Goal: Navigation & Orientation: Find specific page/section

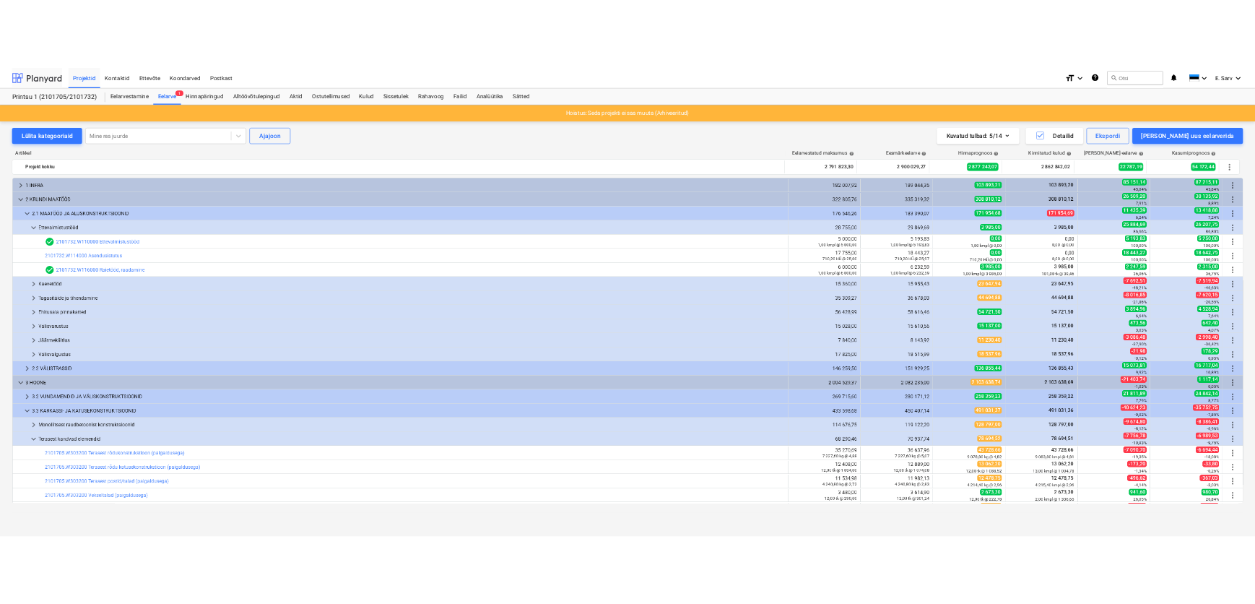
scroll to position [262, 0]
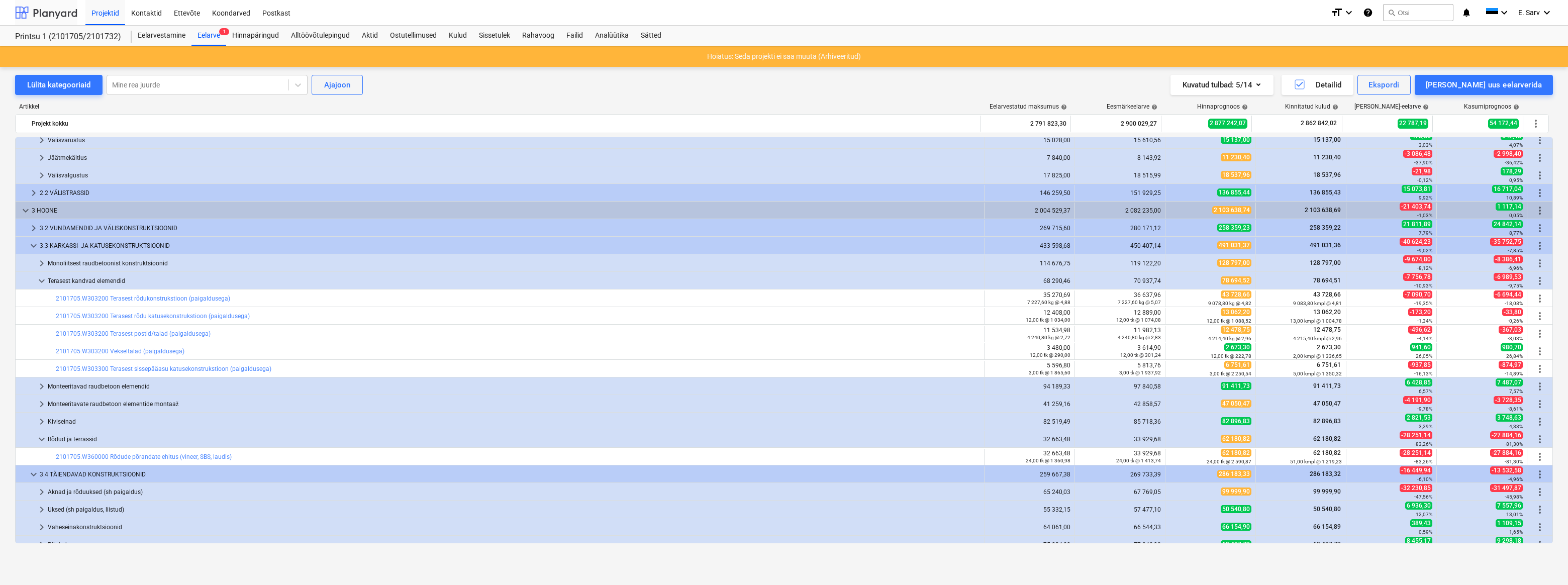
click at [48, 9] on div at bounding box center [47, 13] width 63 height 25
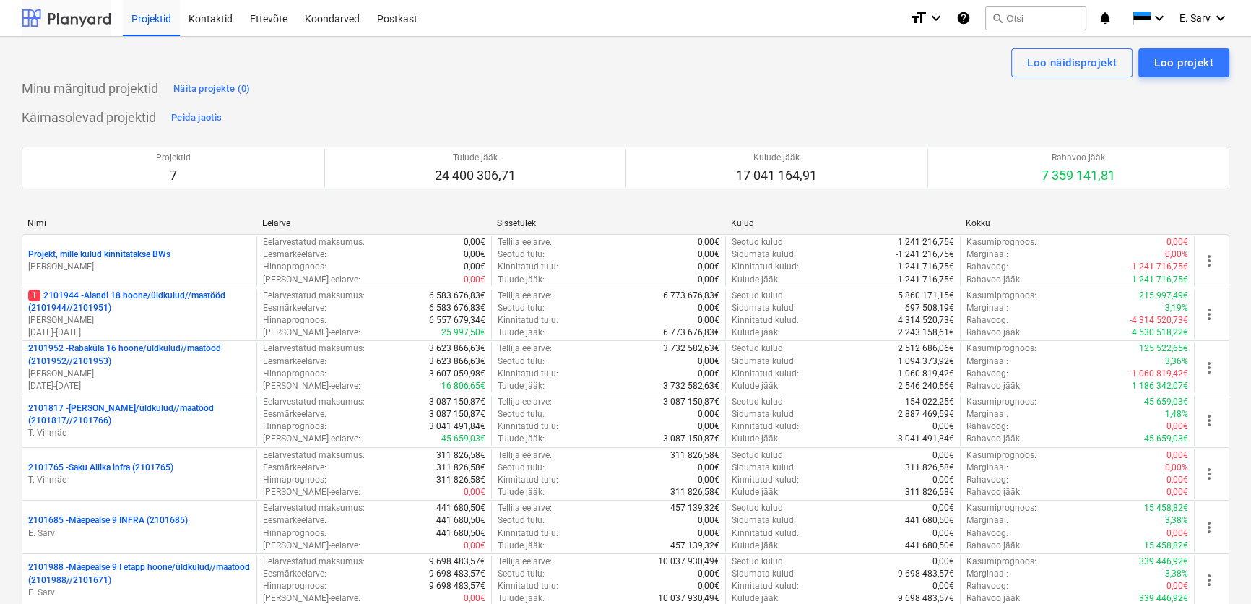
click at [52, 17] on div at bounding box center [67, 18] width 90 height 36
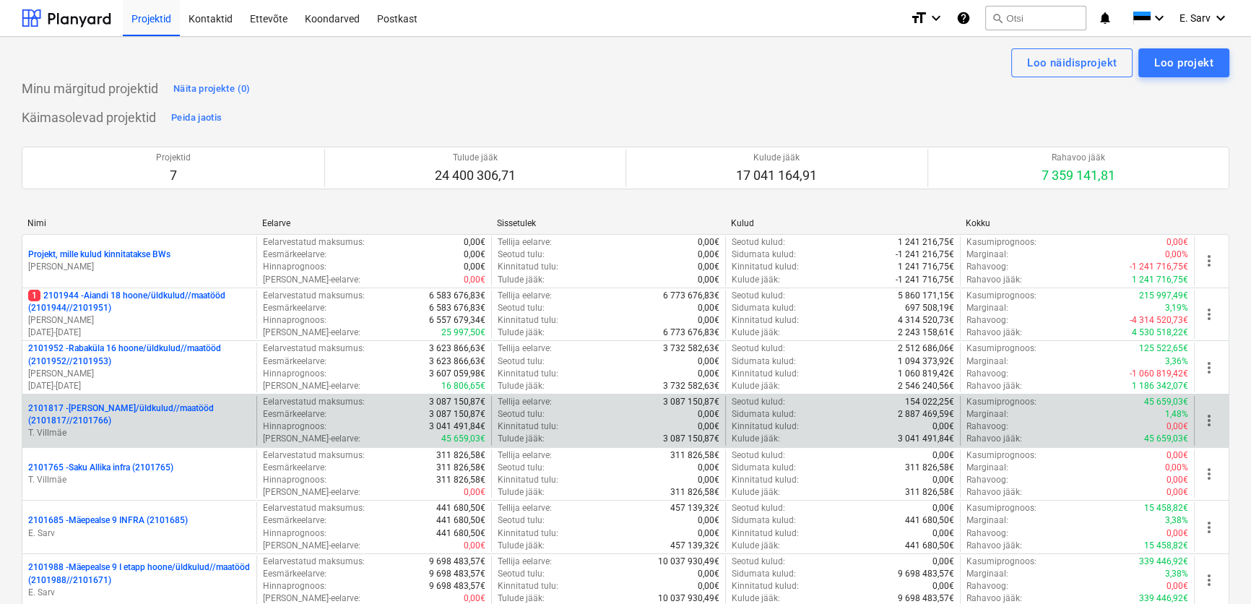
click at [105, 414] on p "2101817 - [PERSON_NAME]/üldkulud//maatööd (2101817//2101766)" at bounding box center [139, 414] width 222 height 25
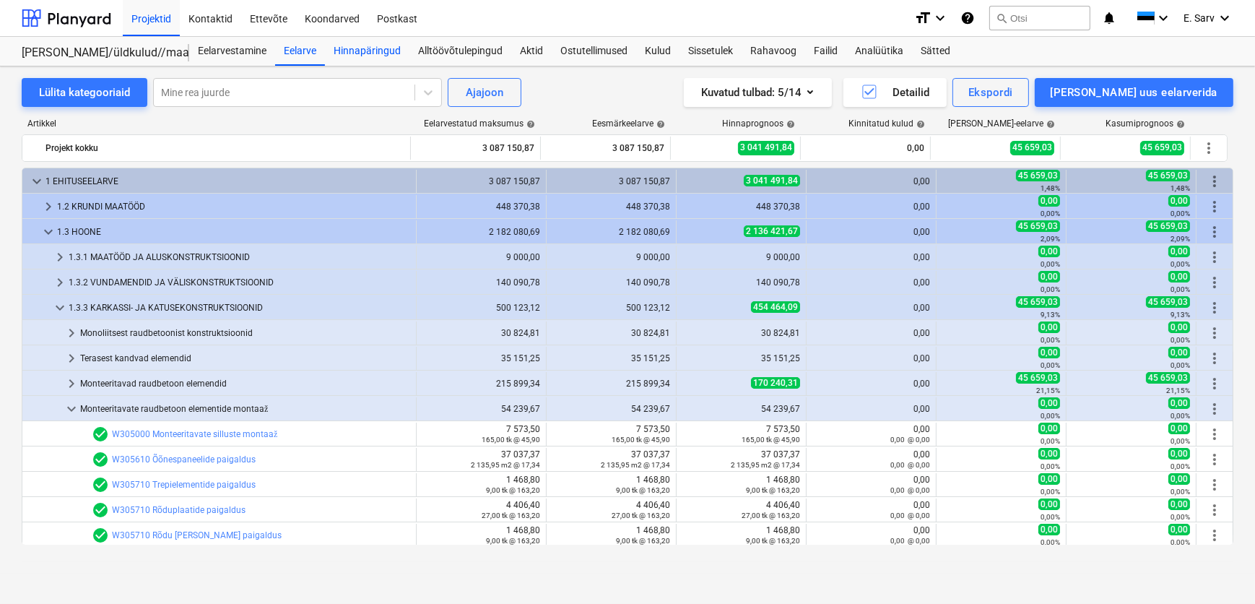
click at [375, 50] on div "Hinnapäringud" at bounding box center [367, 51] width 84 height 29
click at [44, 11] on div at bounding box center [67, 18] width 90 height 36
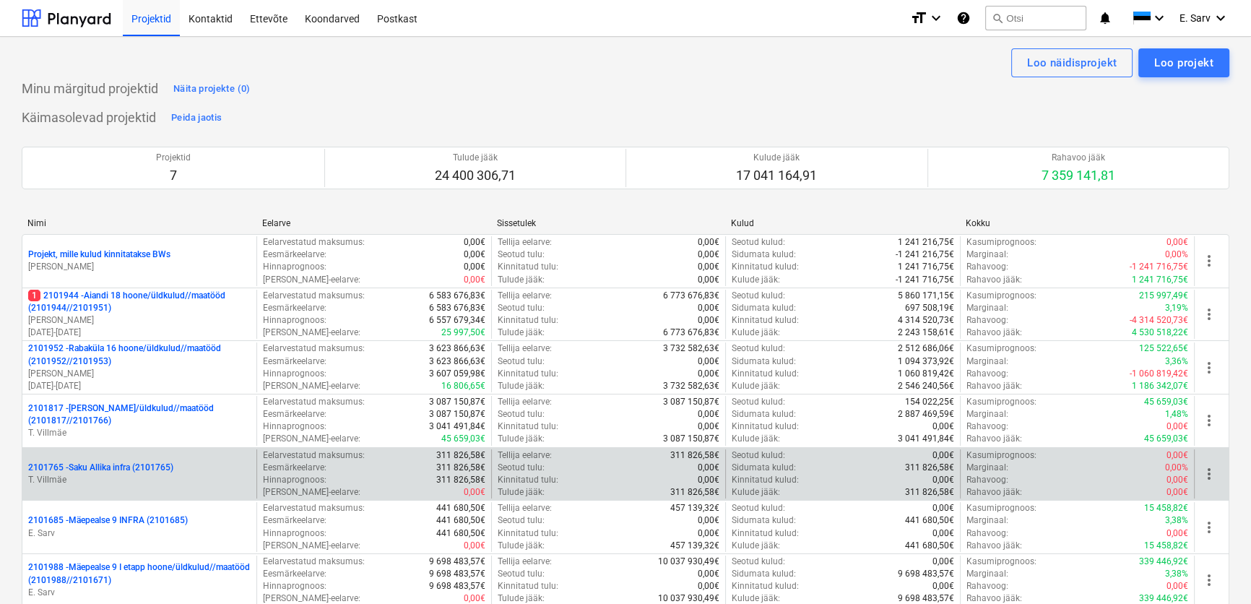
click at [105, 477] on p "T. Villmäe" at bounding box center [139, 480] width 222 height 12
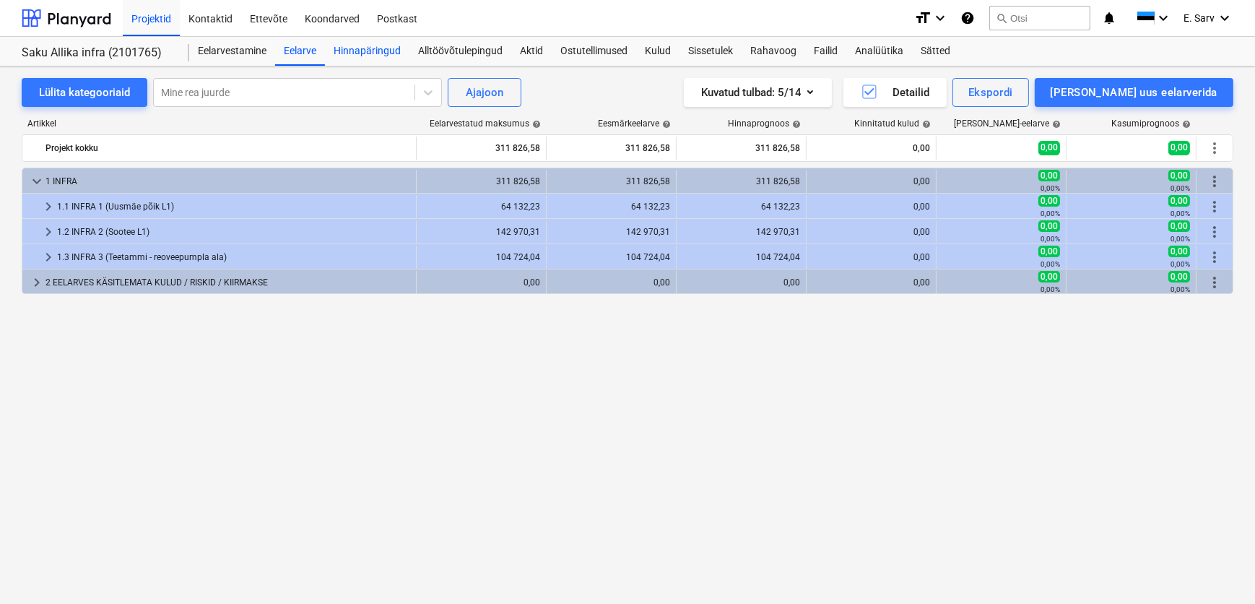
click at [365, 55] on div "Hinnapäringud" at bounding box center [367, 51] width 84 height 29
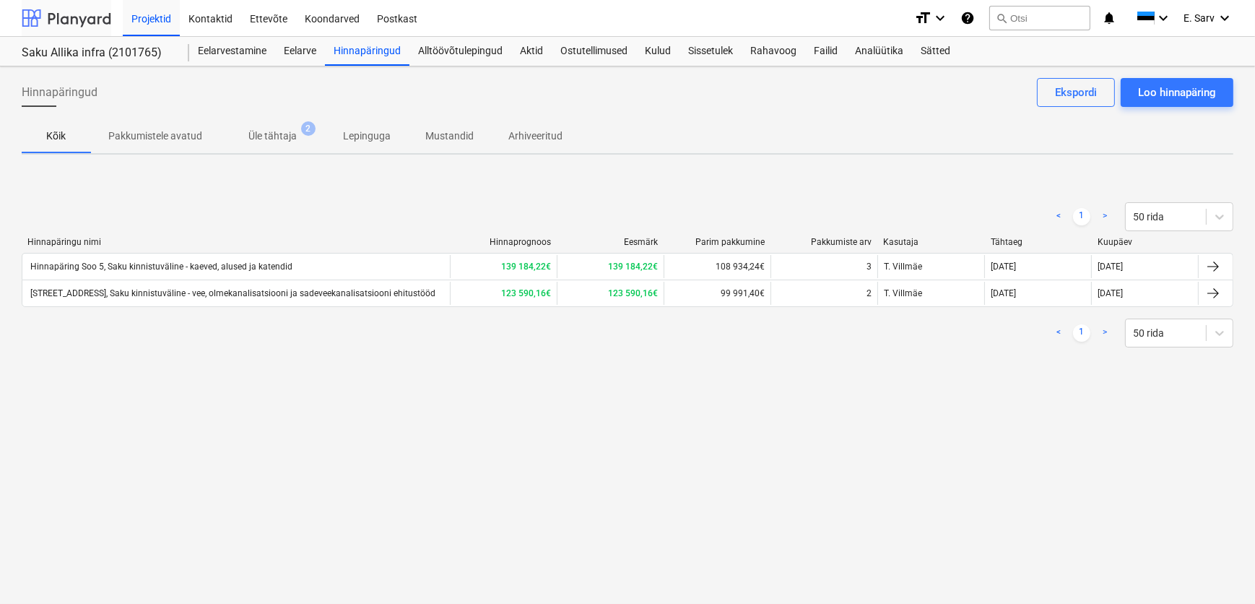
click at [94, 17] on div at bounding box center [67, 18] width 90 height 36
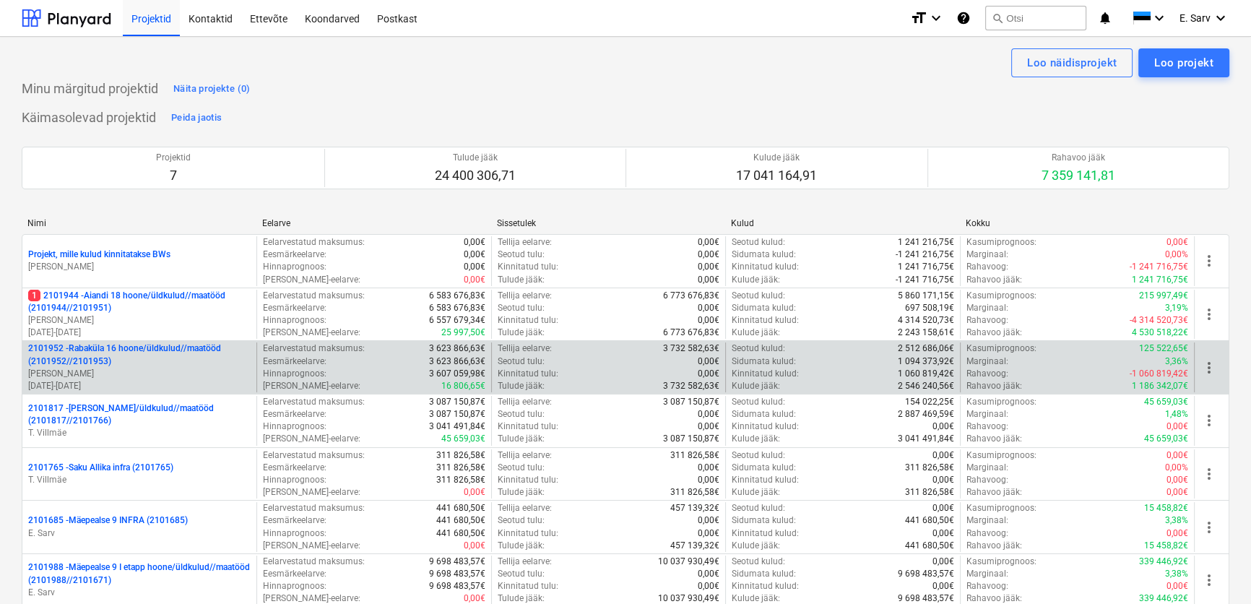
click at [130, 360] on p "2101952 - [GEOGRAPHIC_DATA] 16 hoone/üldkulud//maatööd (2101952//2101953)" at bounding box center [139, 354] width 222 height 25
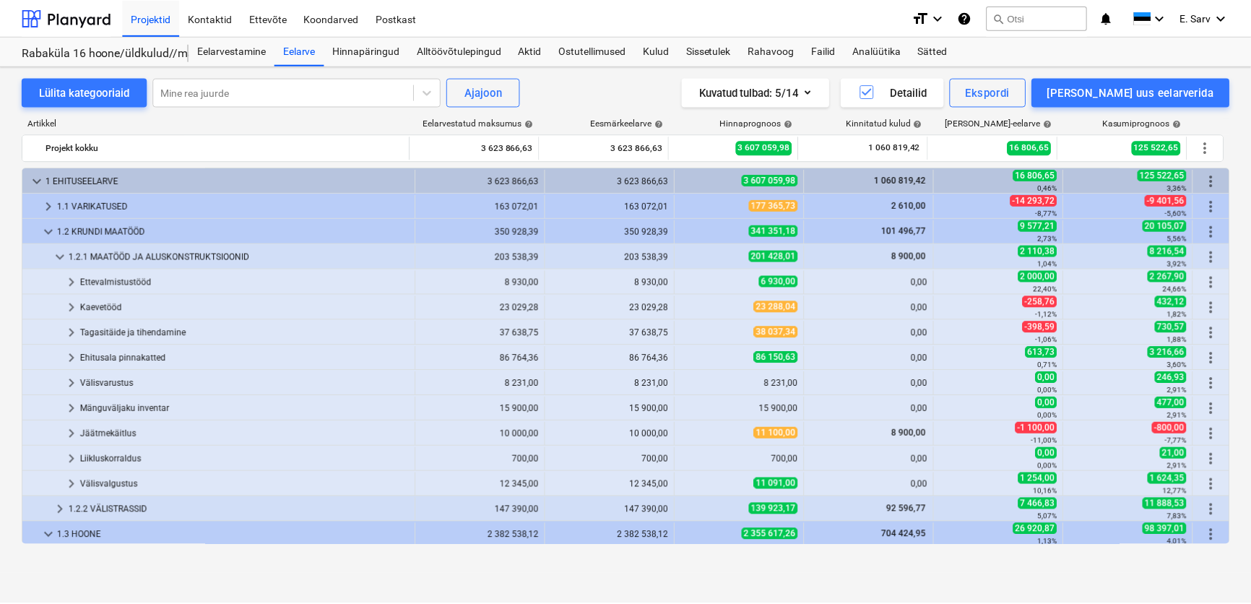
scroll to position [196, 0]
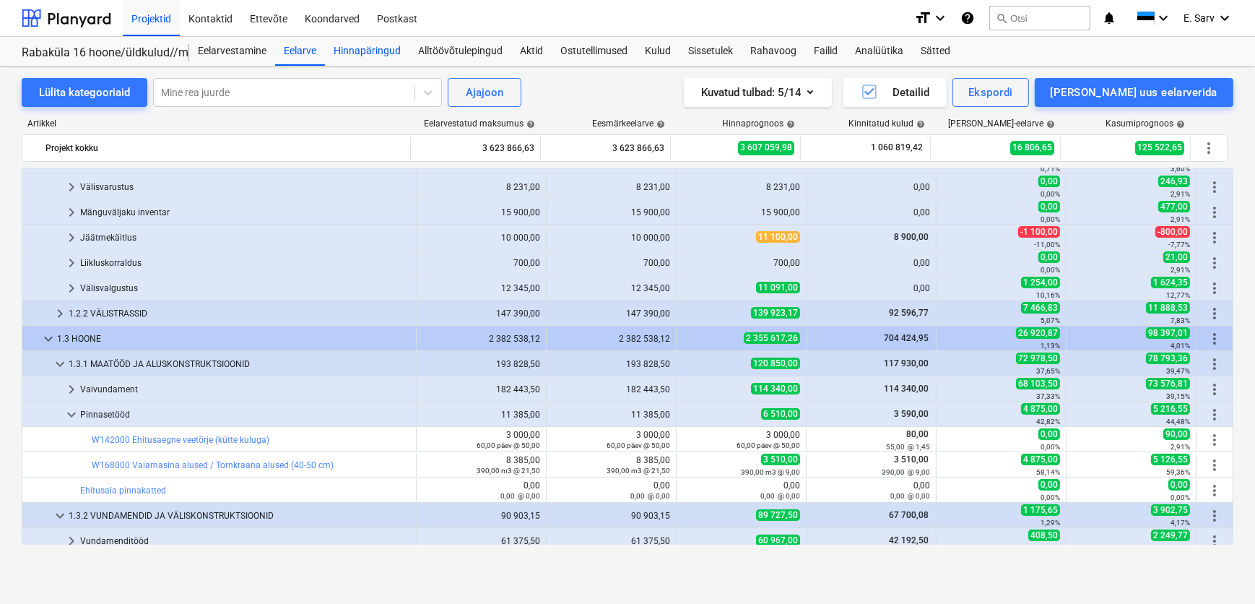
click at [370, 44] on div "Hinnapäringud" at bounding box center [367, 51] width 84 height 29
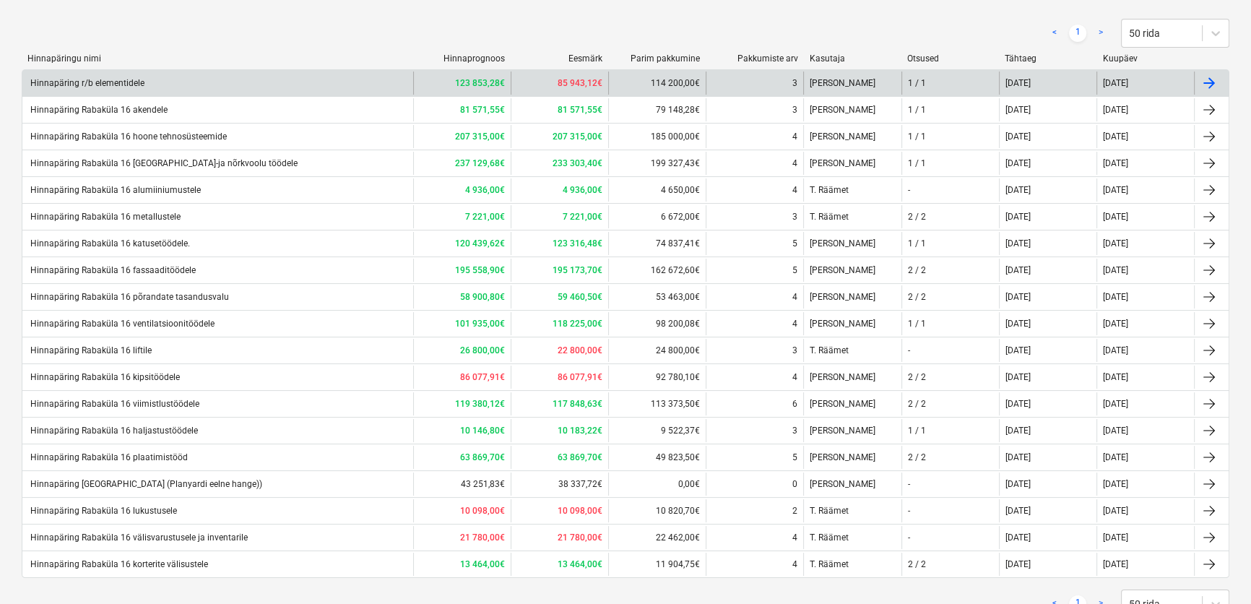
scroll to position [190, 0]
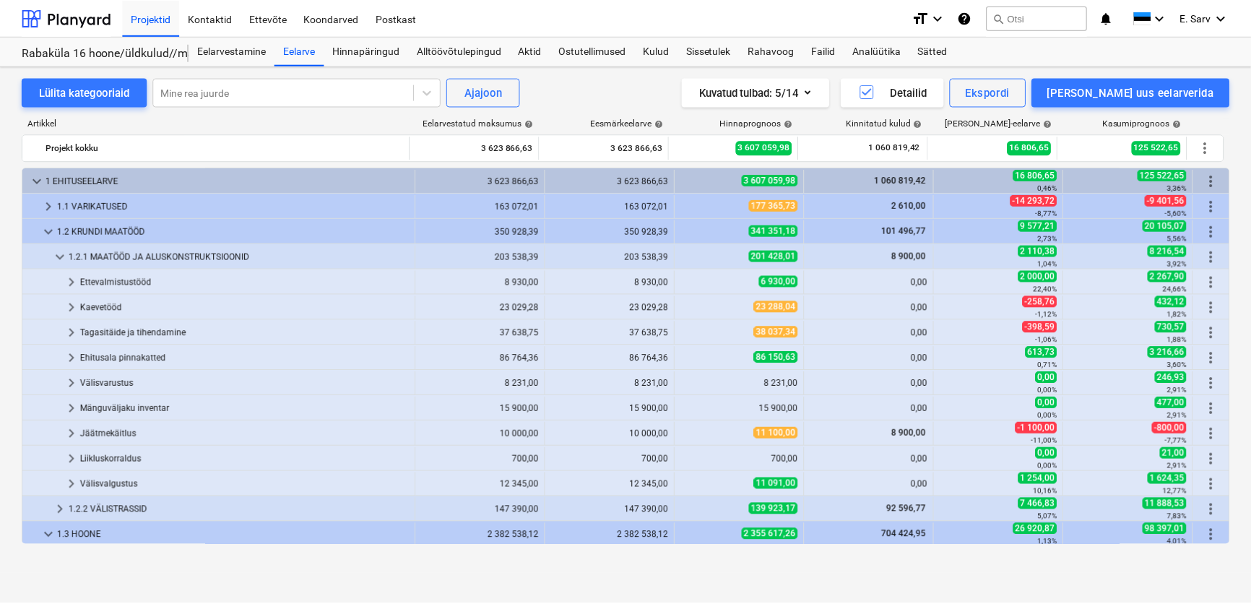
scroll to position [196, 0]
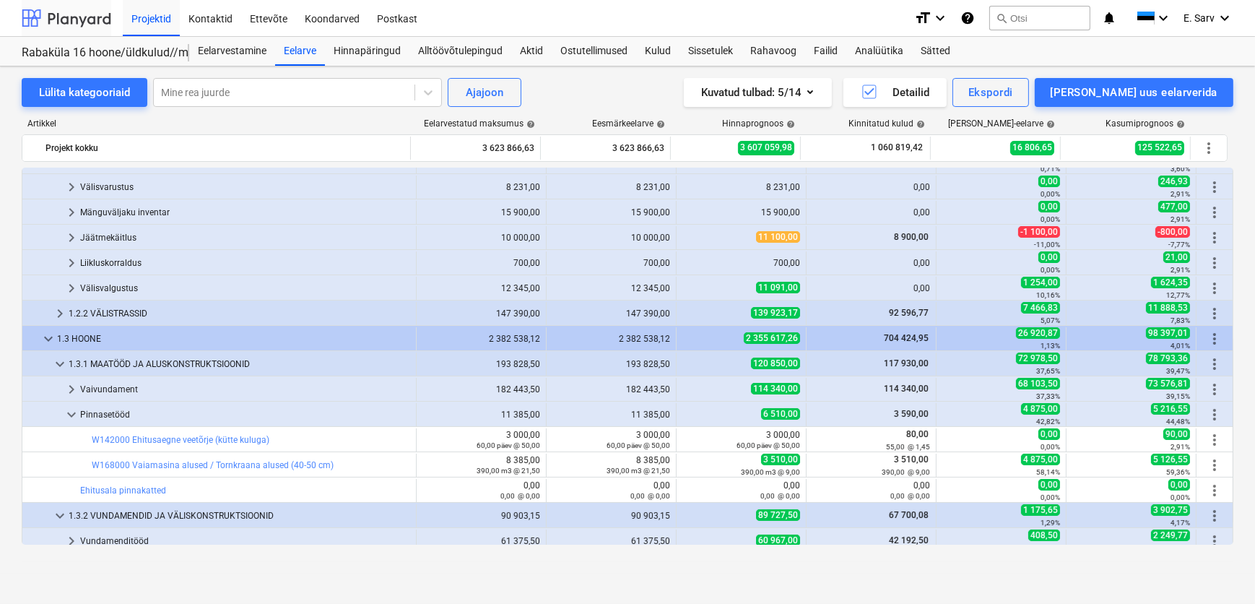
click at [81, 19] on div at bounding box center [67, 18] width 90 height 36
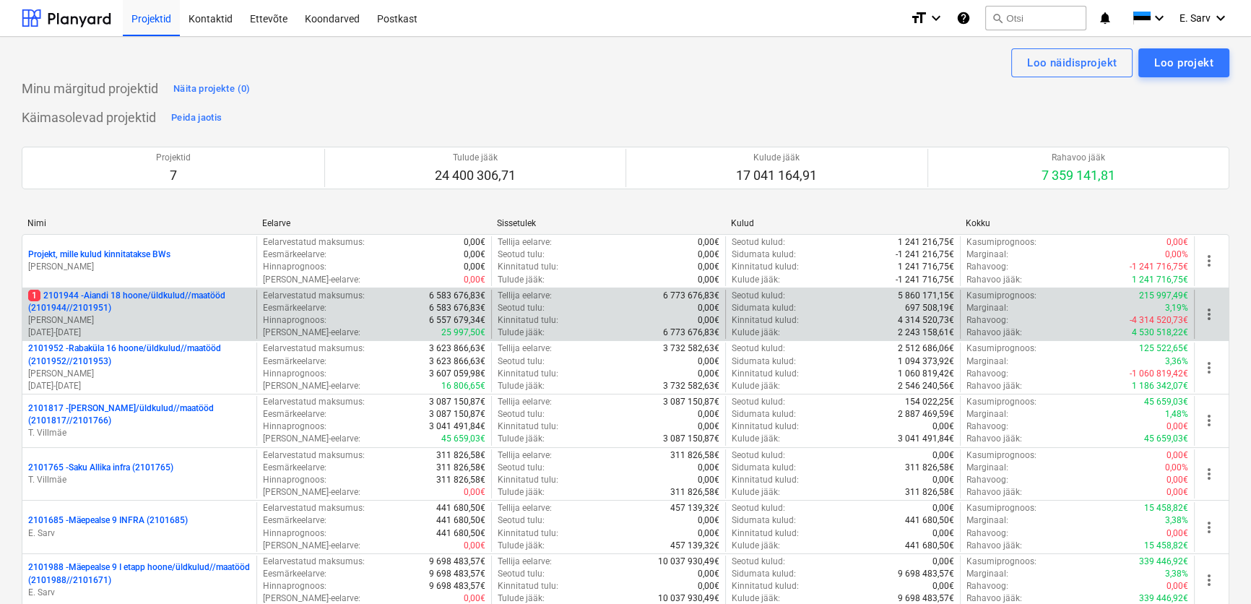
click at [170, 309] on p "1 2101944 - Aiandi 18 hoone/üldkulud//maatööd (2101944//2101951)" at bounding box center [139, 302] width 222 height 25
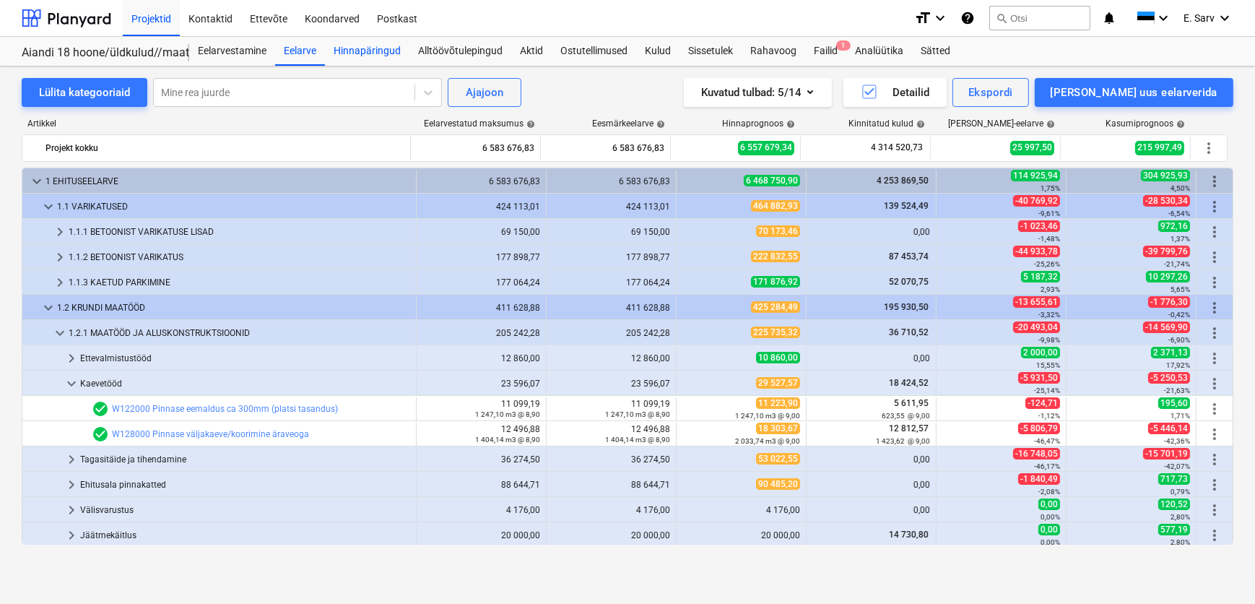
click at [366, 52] on div "Hinnapäringud" at bounding box center [367, 51] width 84 height 29
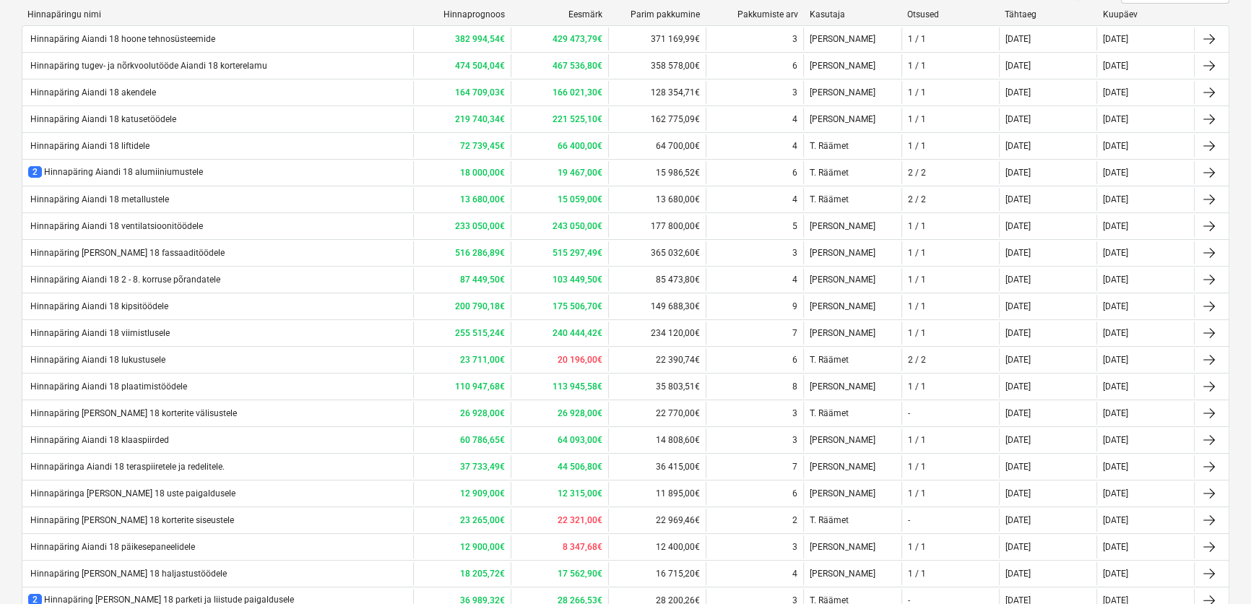
scroll to position [245, 0]
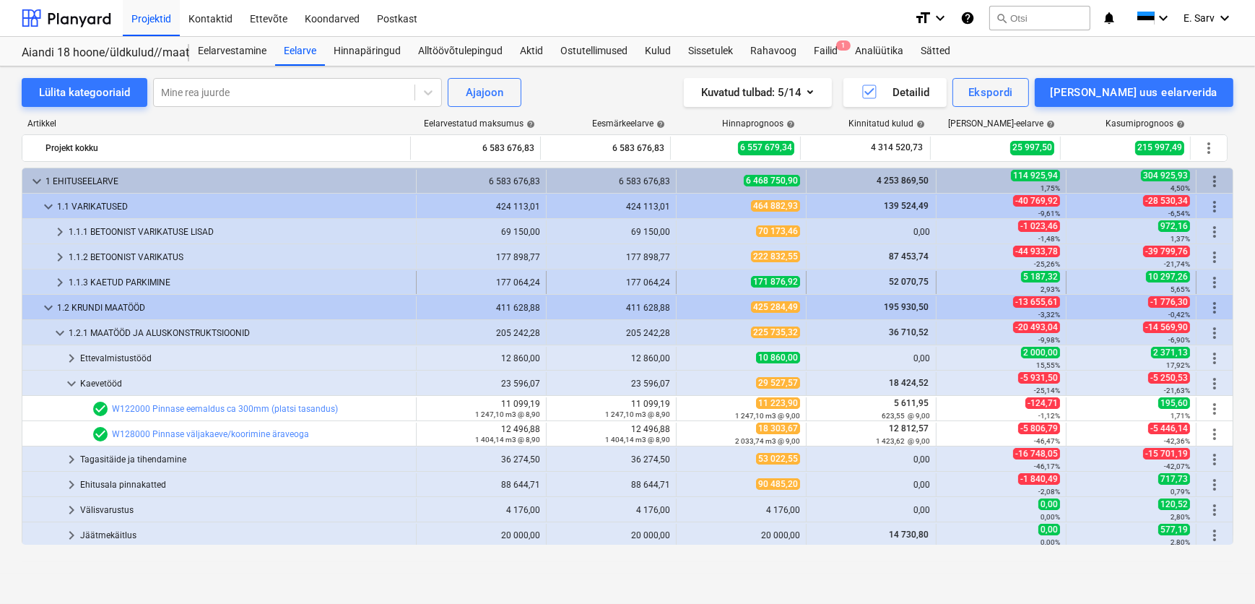
click at [149, 284] on div "1.1.3 KAETUD PARKIMINE" at bounding box center [240, 282] width 342 height 23
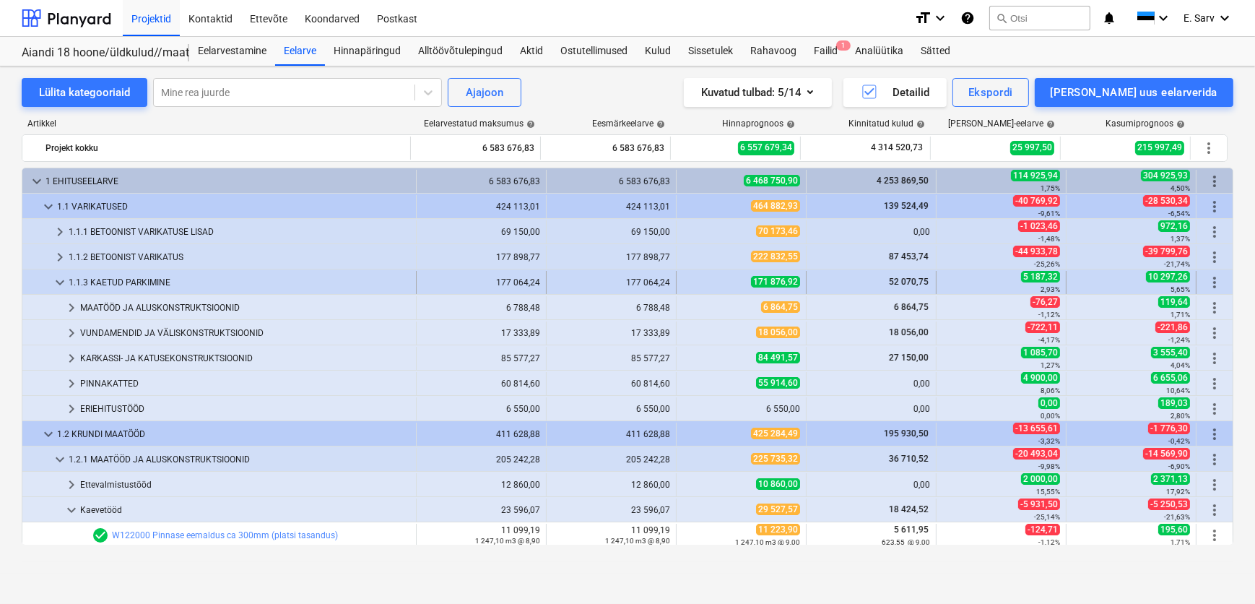
click at [153, 282] on div "1.1.3 KAETUD PARKIMINE" at bounding box center [240, 282] width 342 height 23
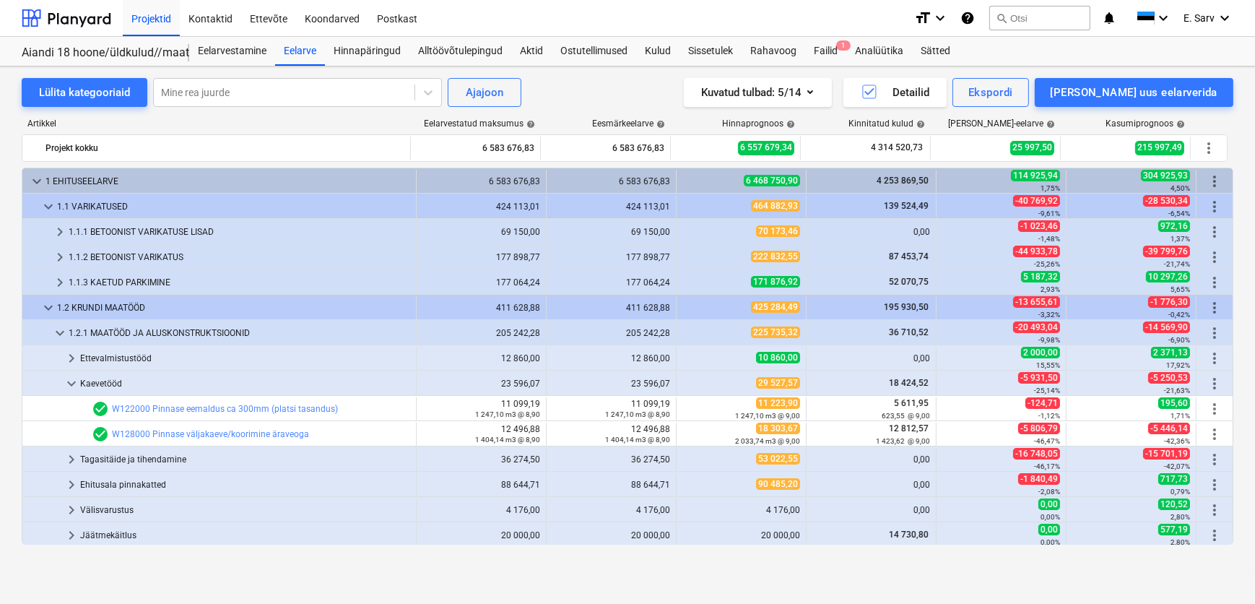
click at [153, 282] on div "1.1.3 KAETUD PARKIMINE" at bounding box center [240, 282] width 342 height 23
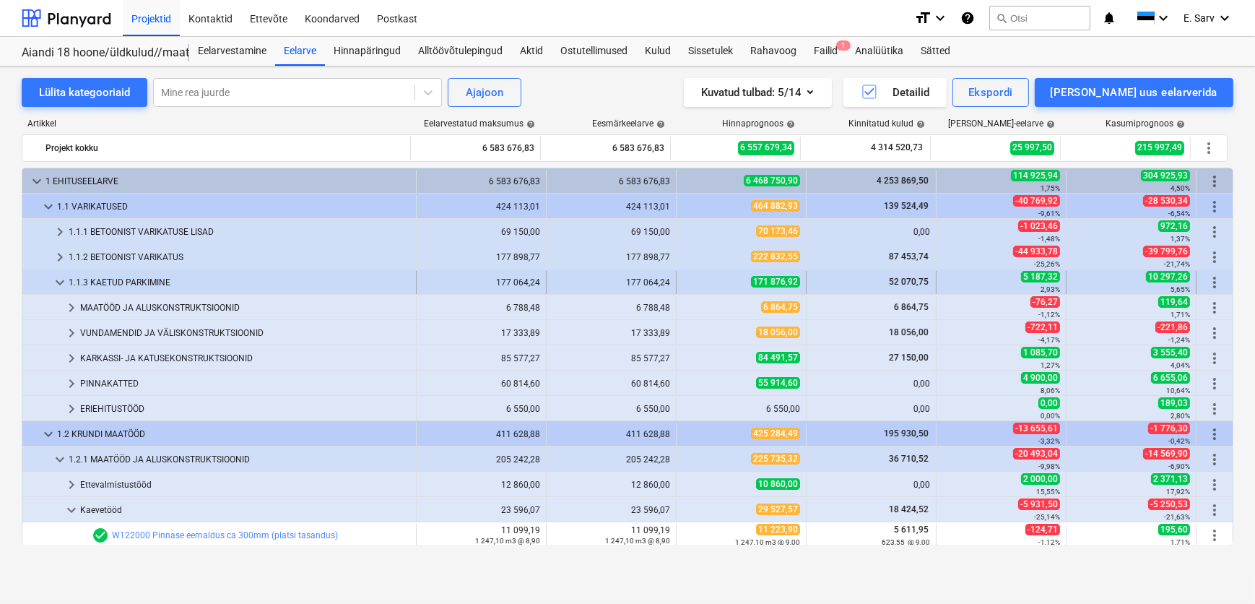
click at [61, 282] on span "keyboard_arrow_down" at bounding box center [59, 282] width 17 height 17
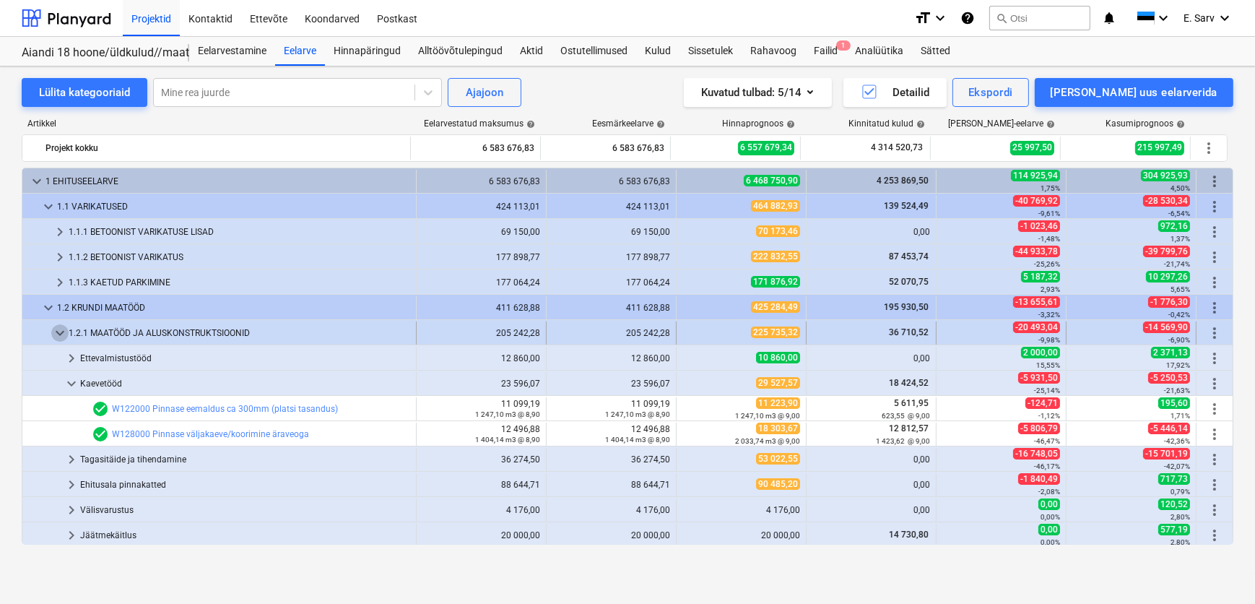
click at [58, 333] on span "keyboard_arrow_down" at bounding box center [59, 332] width 17 height 17
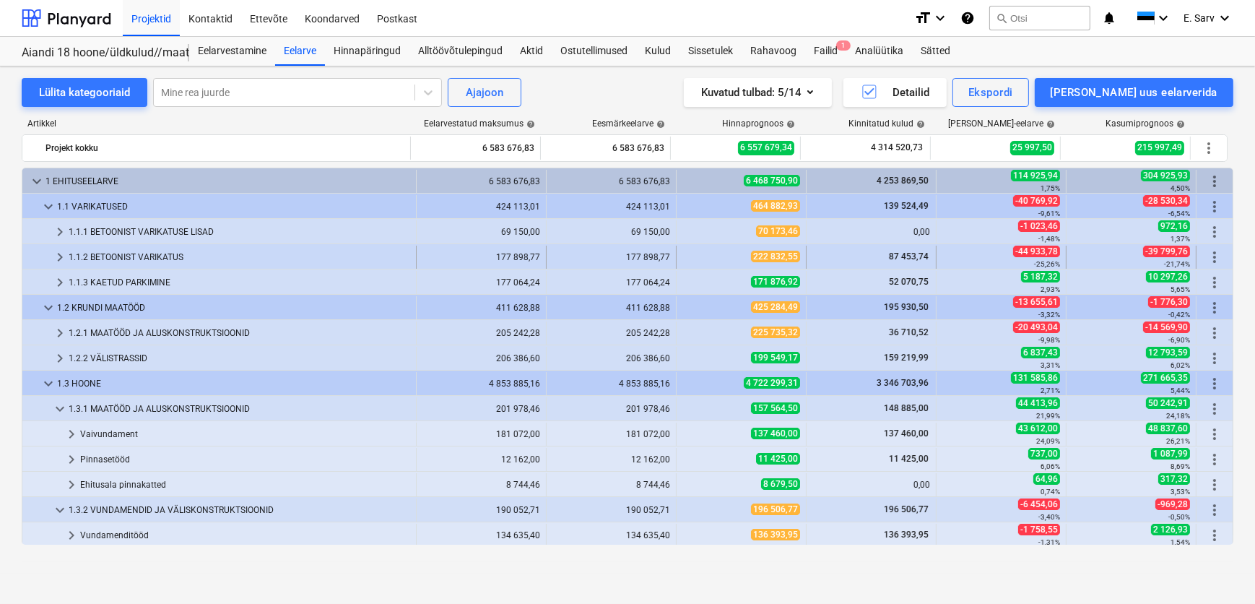
click at [109, 256] on div "1.1.2 BETOONIST VARIKATUS" at bounding box center [240, 256] width 342 height 23
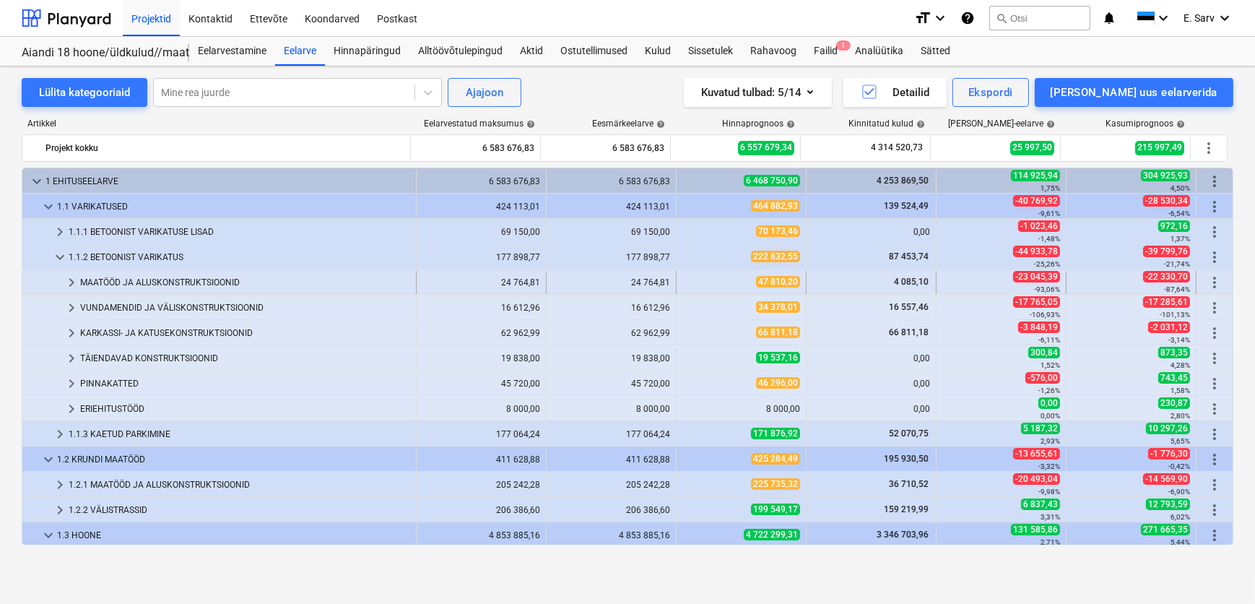
click at [113, 282] on div "MAATÖÖD JA ALUSKONSTRUKTSIOONID" at bounding box center [245, 282] width 330 height 23
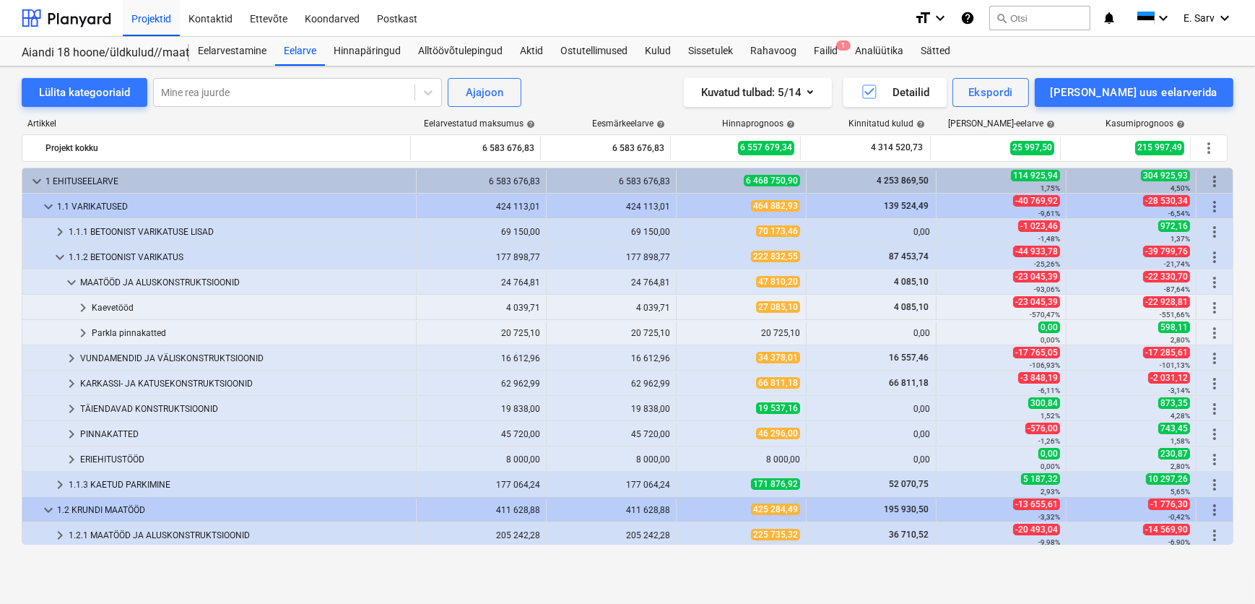
click at [113, 282] on div "MAATÖÖD JA ALUSKONSTRUKTSIOONID" at bounding box center [245, 282] width 330 height 23
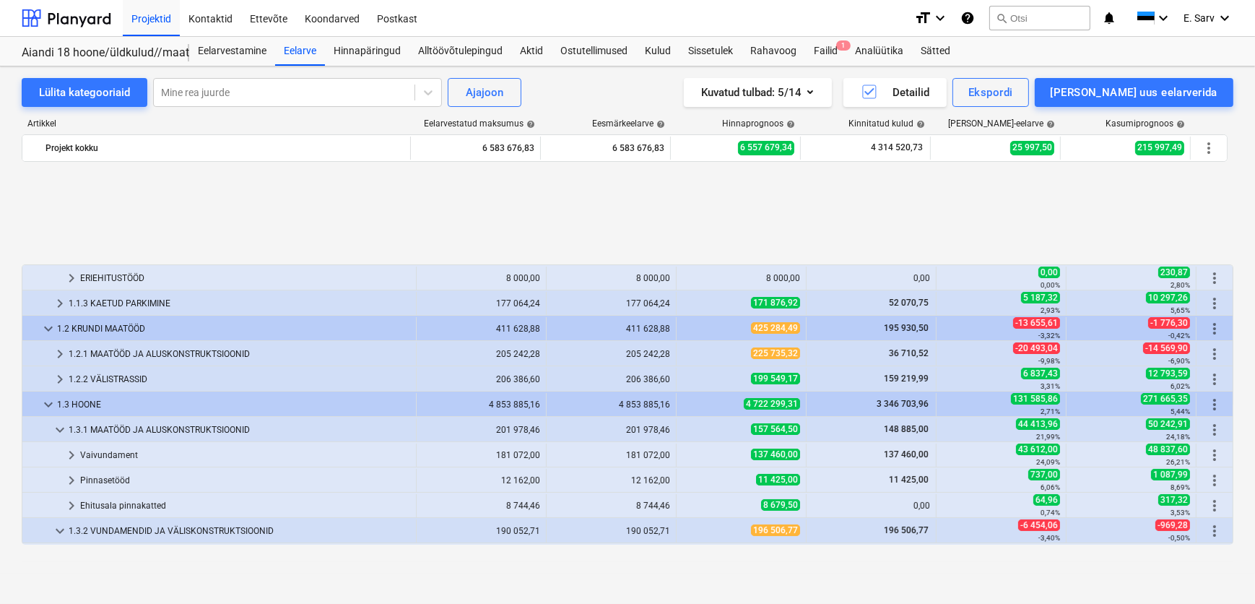
scroll to position [262, 0]
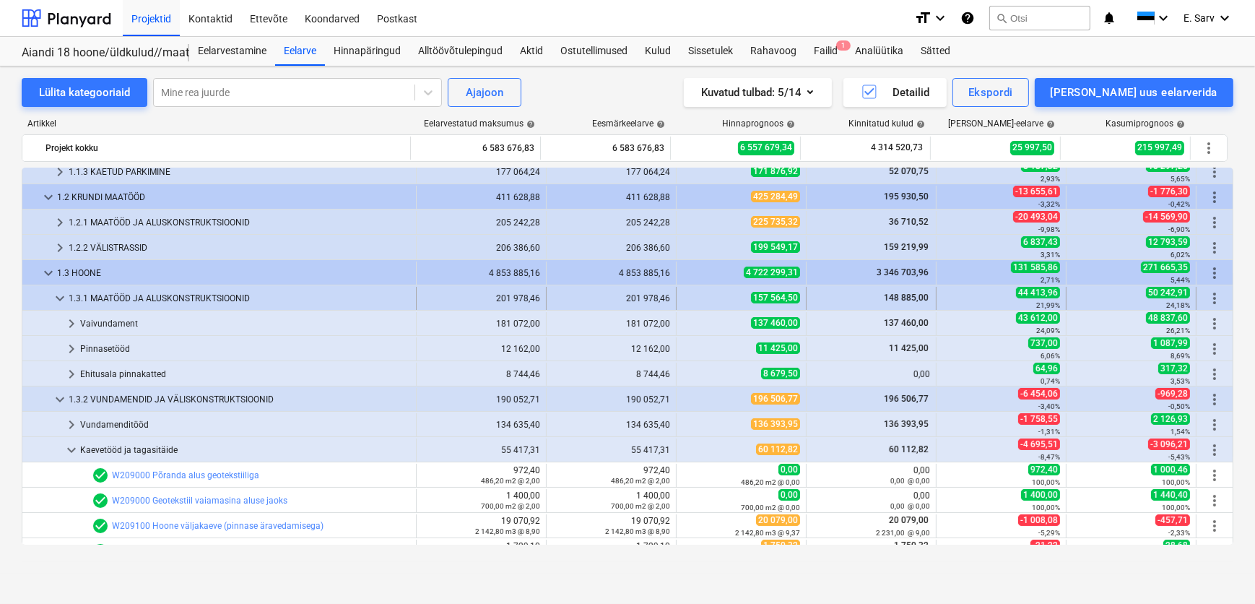
click at [64, 300] on span "keyboard_arrow_down" at bounding box center [59, 298] width 17 height 17
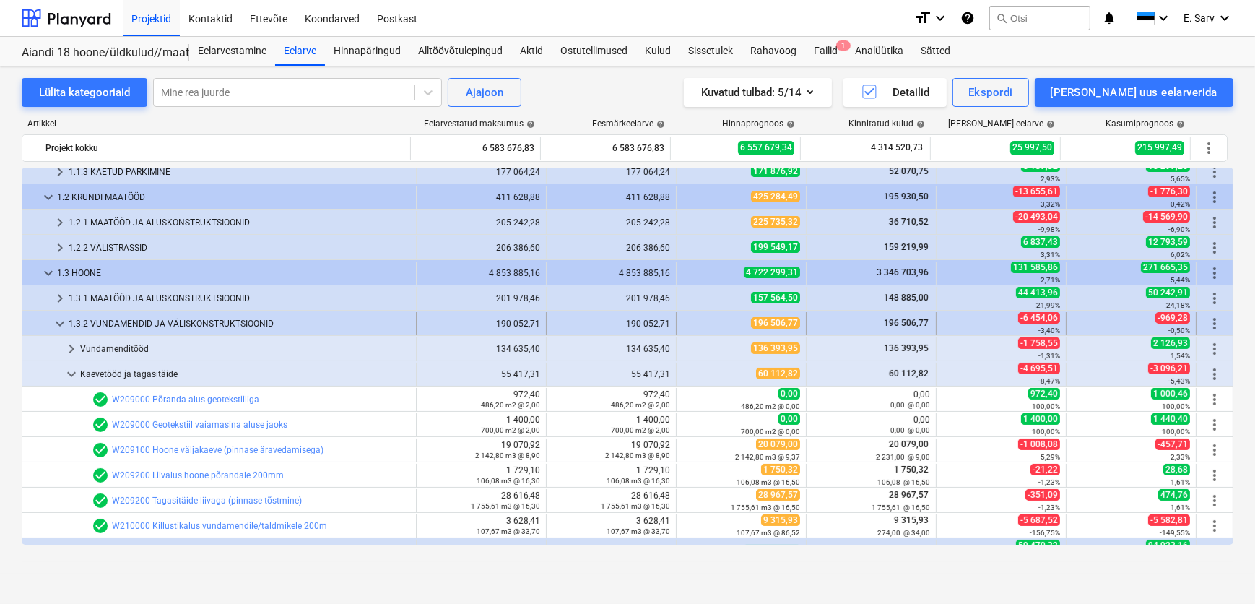
click at [58, 326] on span "keyboard_arrow_down" at bounding box center [59, 323] width 17 height 17
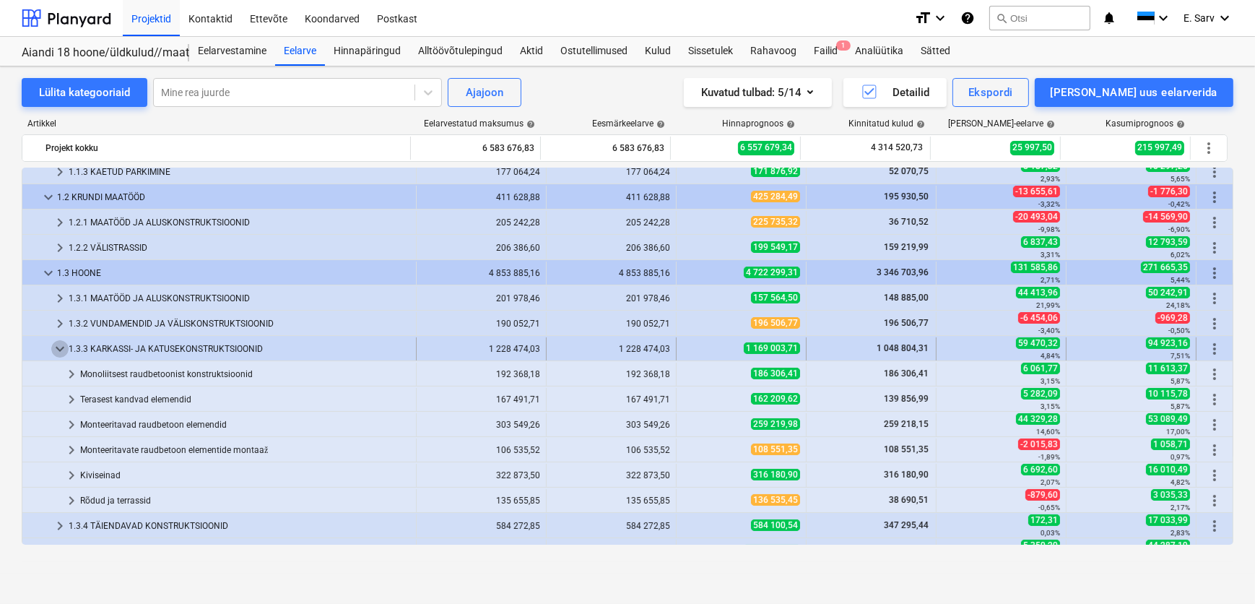
click at [57, 351] on span "keyboard_arrow_down" at bounding box center [59, 348] width 17 height 17
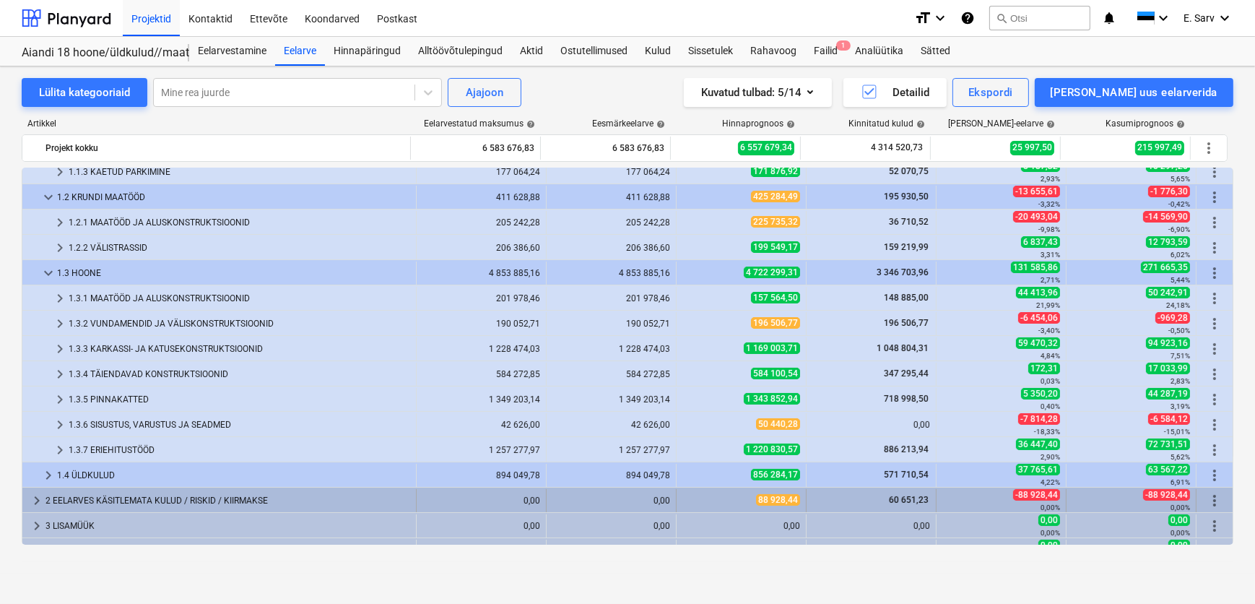
click at [133, 499] on div "2 EELARVES KÄSITLEMATA KULUD / RISKID / KIIRMAKSE" at bounding box center [227, 500] width 365 height 23
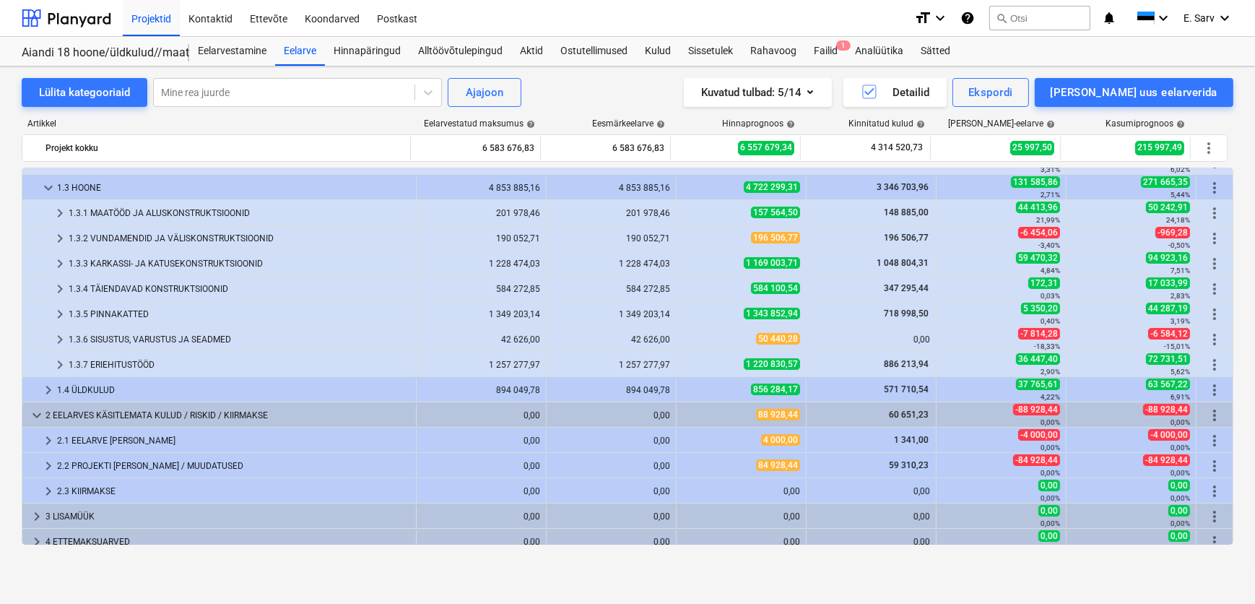
scroll to position [356, 0]
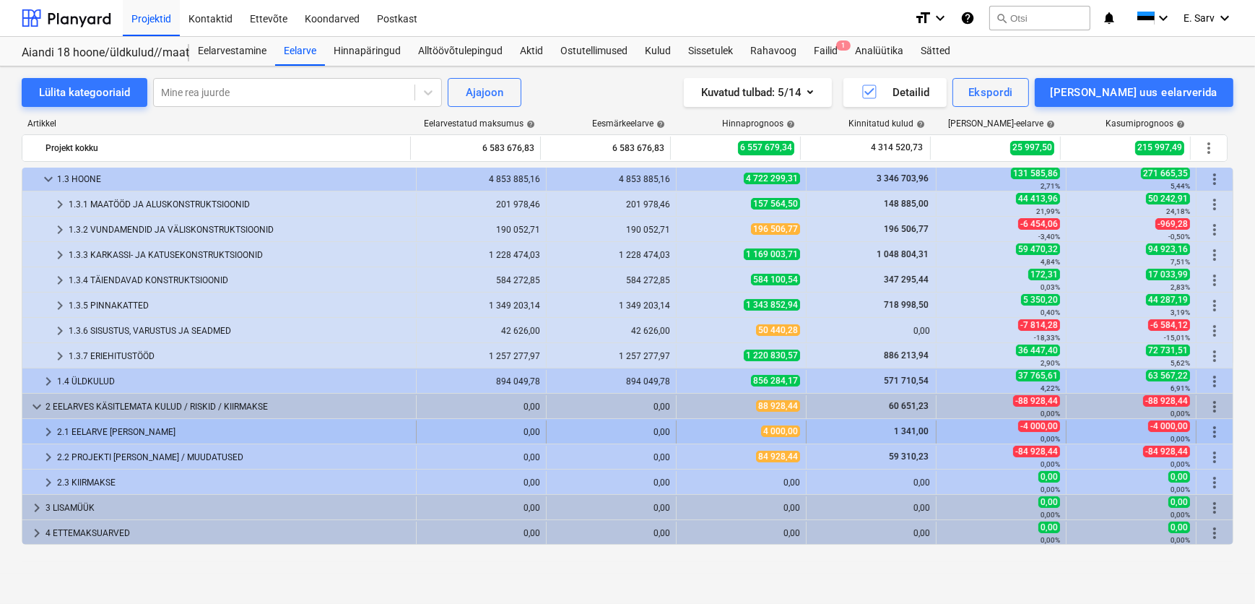
click at [100, 430] on div "2.1 EELARVE [PERSON_NAME]" at bounding box center [233, 431] width 353 height 23
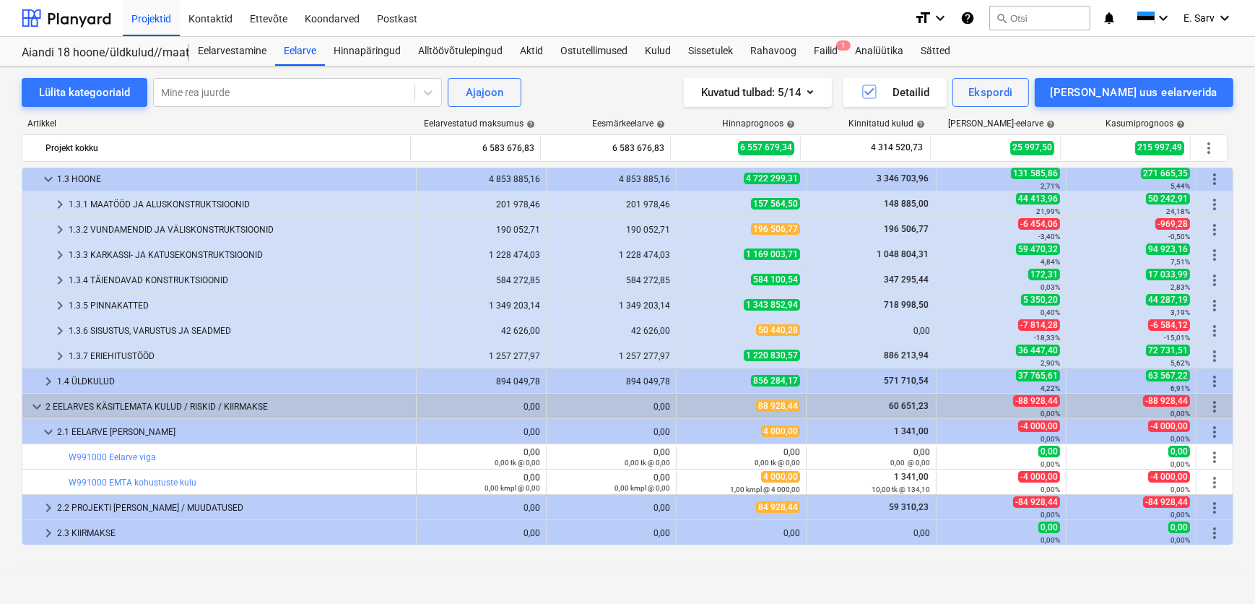
click at [100, 430] on div "2.1 EELARVE [PERSON_NAME]" at bounding box center [233, 431] width 353 height 23
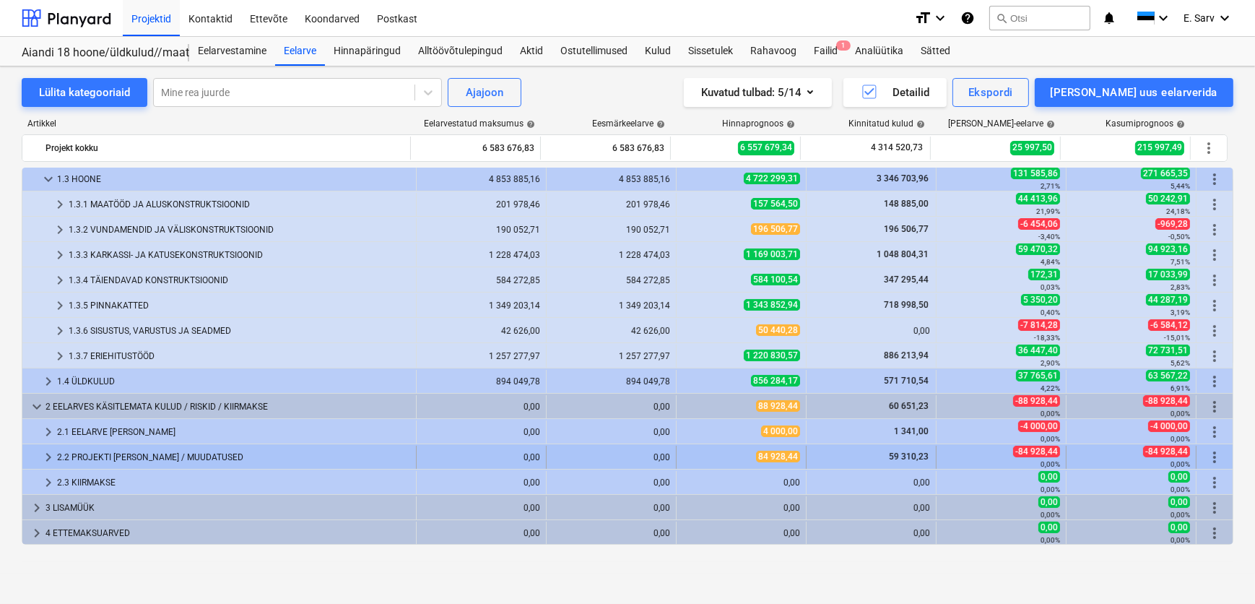
click at [105, 454] on div "2.2 PROJEKTI [PERSON_NAME] / MUUDATUSED" at bounding box center [233, 456] width 353 height 23
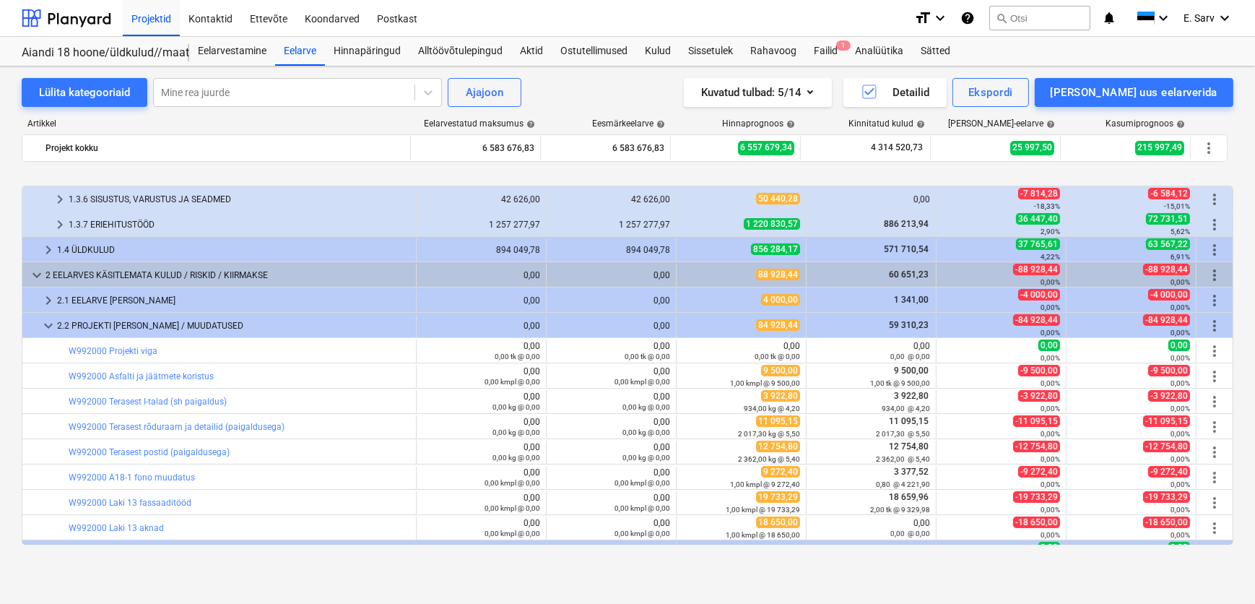
scroll to position [553, 0]
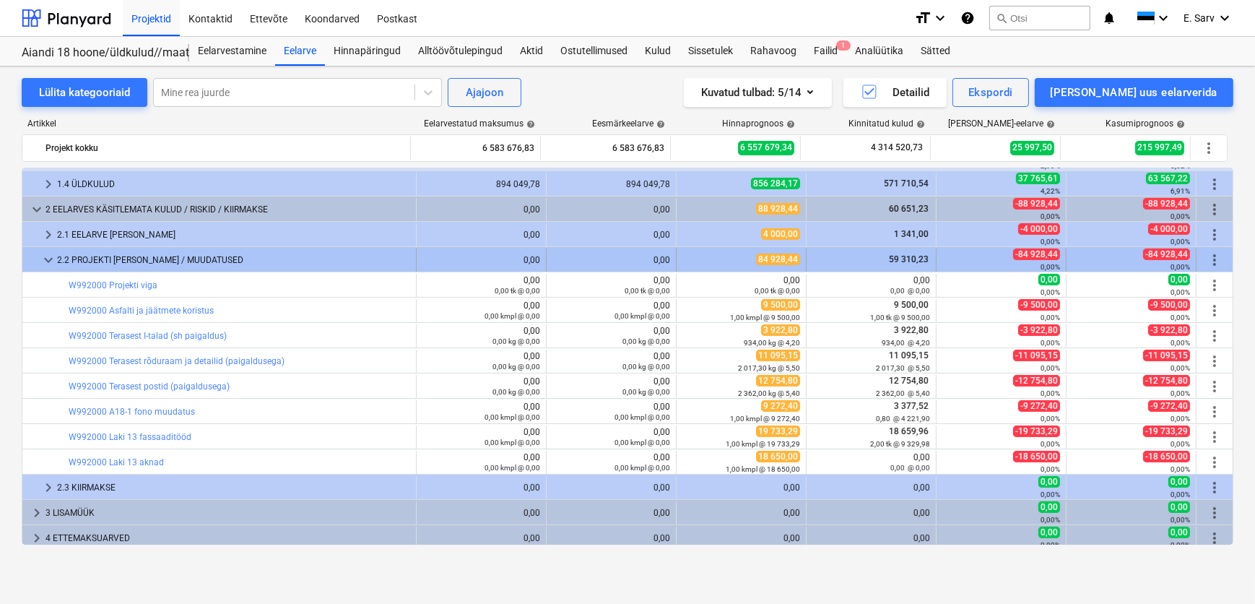
click at [87, 253] on div "2.2 PROJEKTI [PERSON_NAME] / MUUDATUSED" at bounding box center [233, 259] width 353 height 23
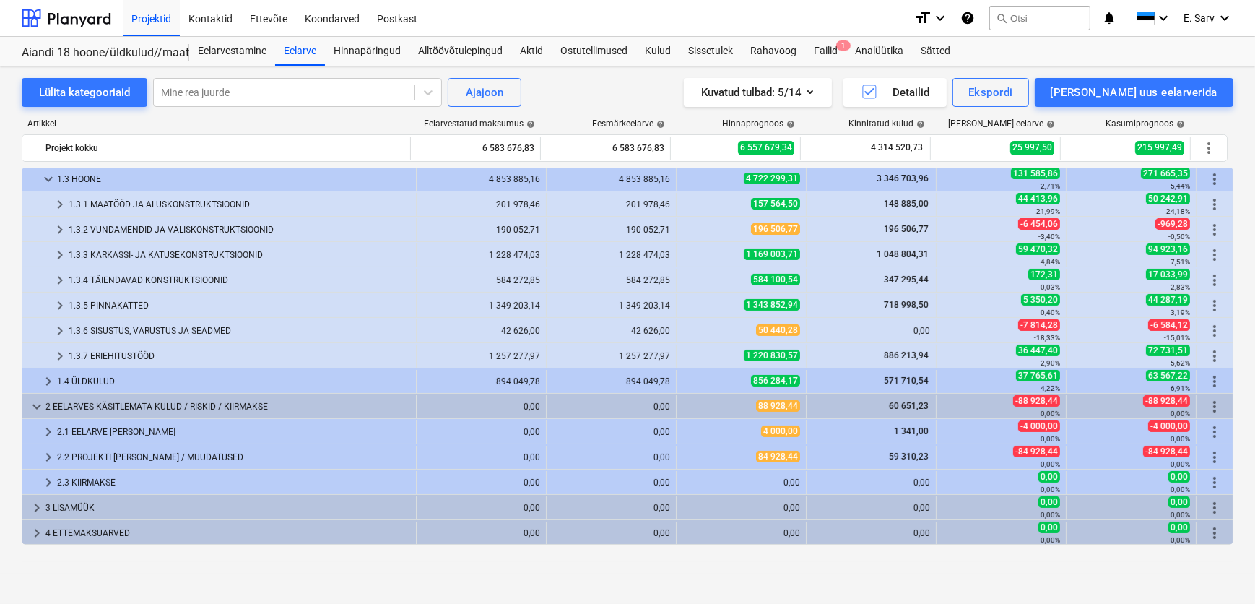
scroll to position [356, 0]
click at [66, 13] on div at bounding box center [67, 18] width 90 height 36
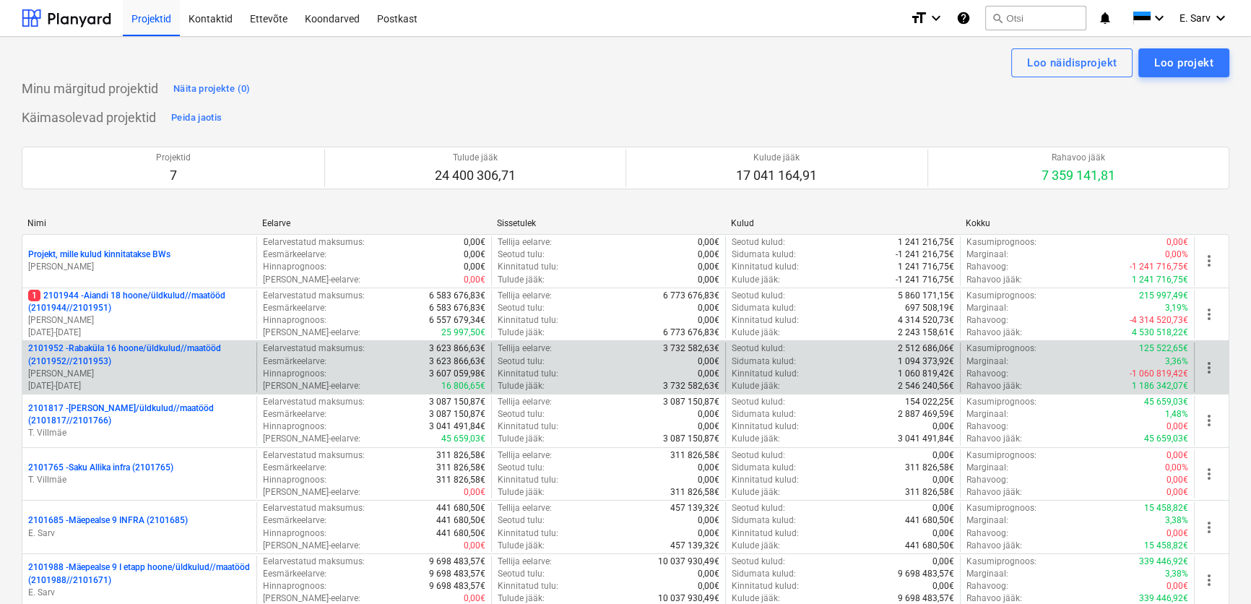
click at [116, 352] on p "2101952 - [GEOGRAPHIC_DATA] 16 hoone/üldkulud//maatööd (2101952//2101953)" at bounding box center [139, 354] width 222 height 25
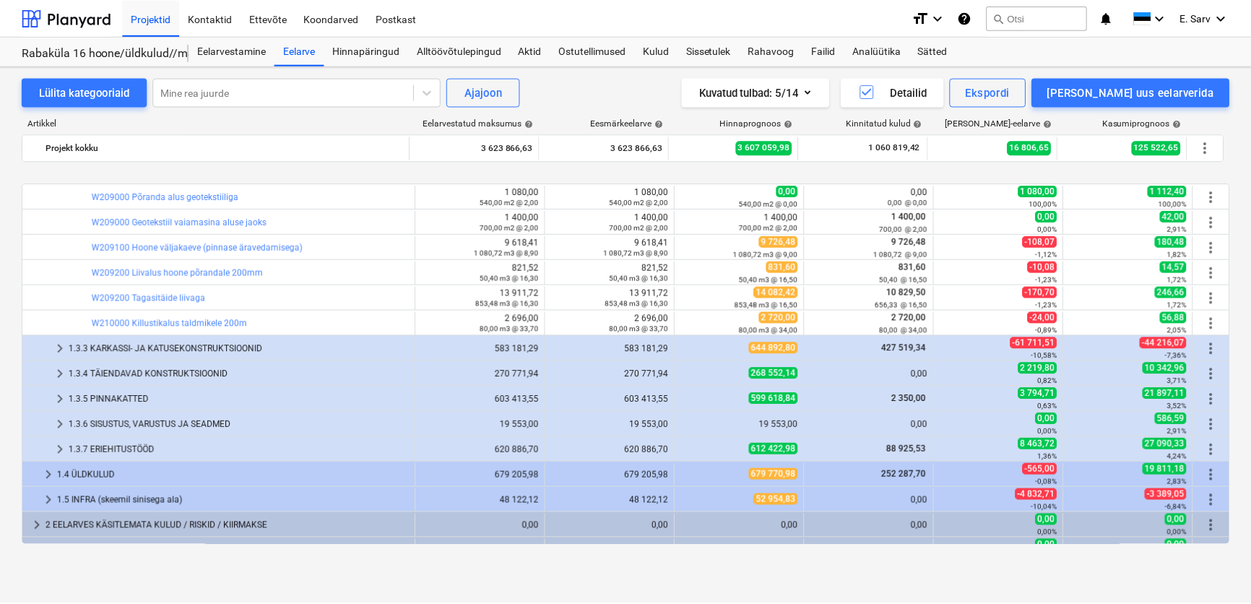
scroll to position [634, 0]
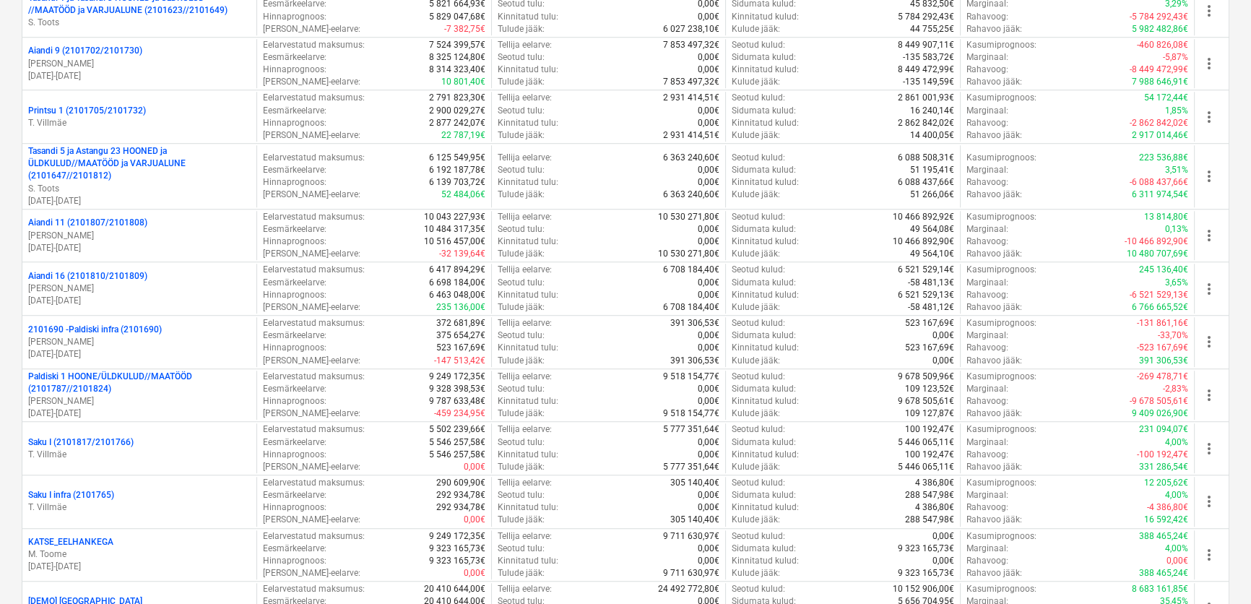
scroll to position [1313, 0]
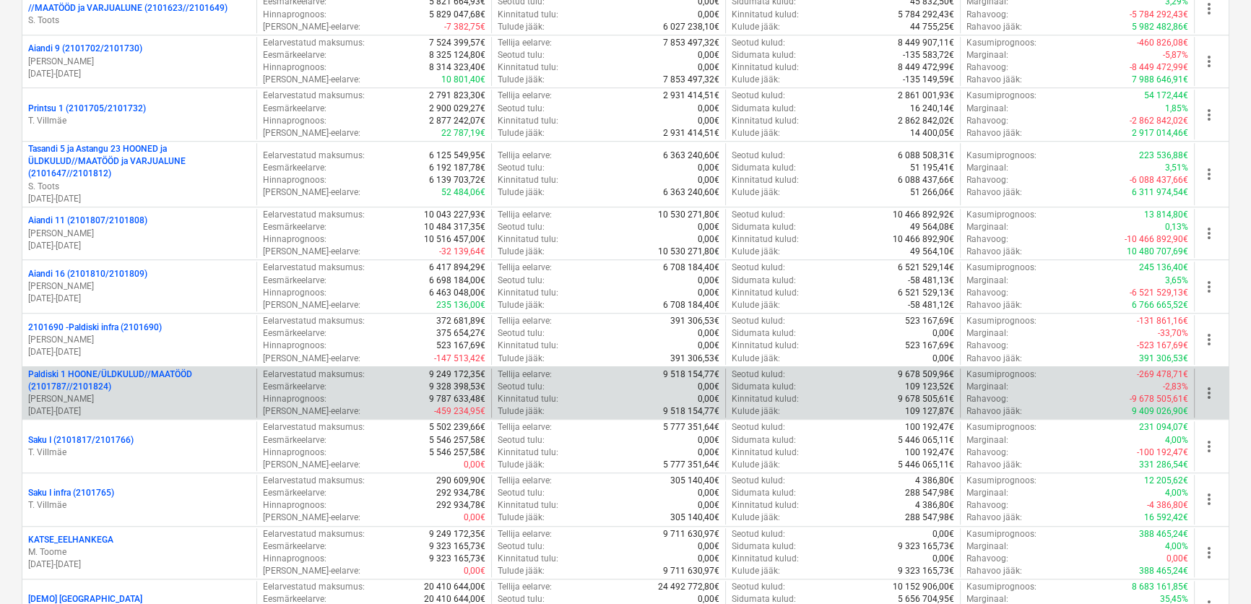
click at [155, 377] on p "Paldiski 1 HOONE/ÜLDKULUD//MAATÖÖD (2101787//2101824)" at bounding box center [139, 380] width 222 height 25
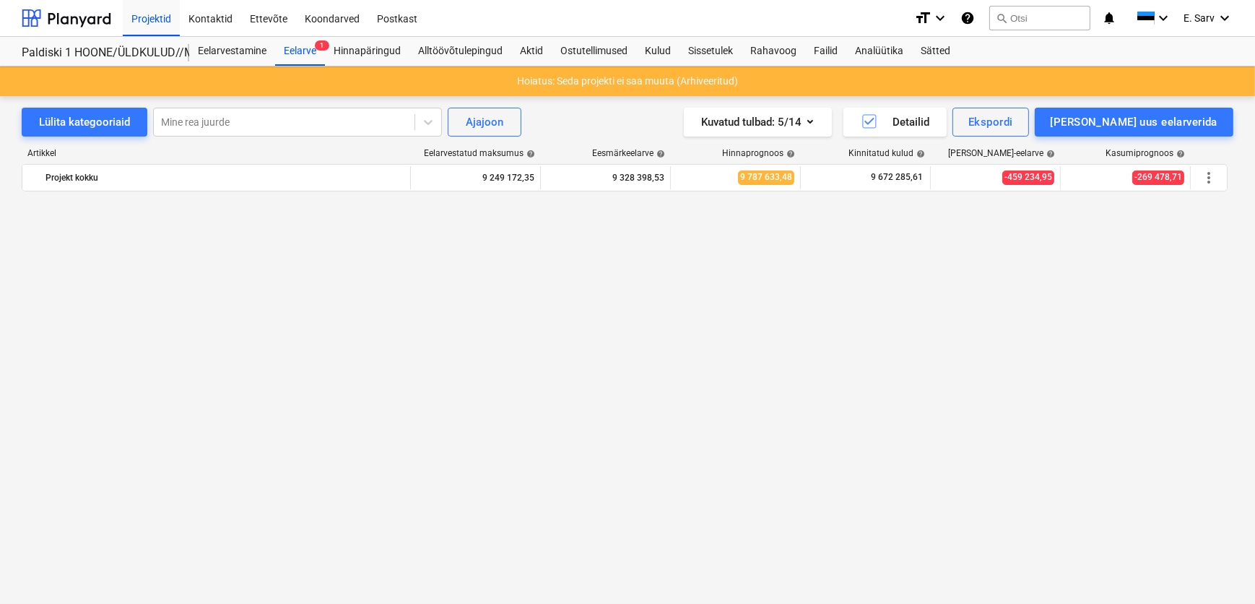
scroll to position [1588, 0]
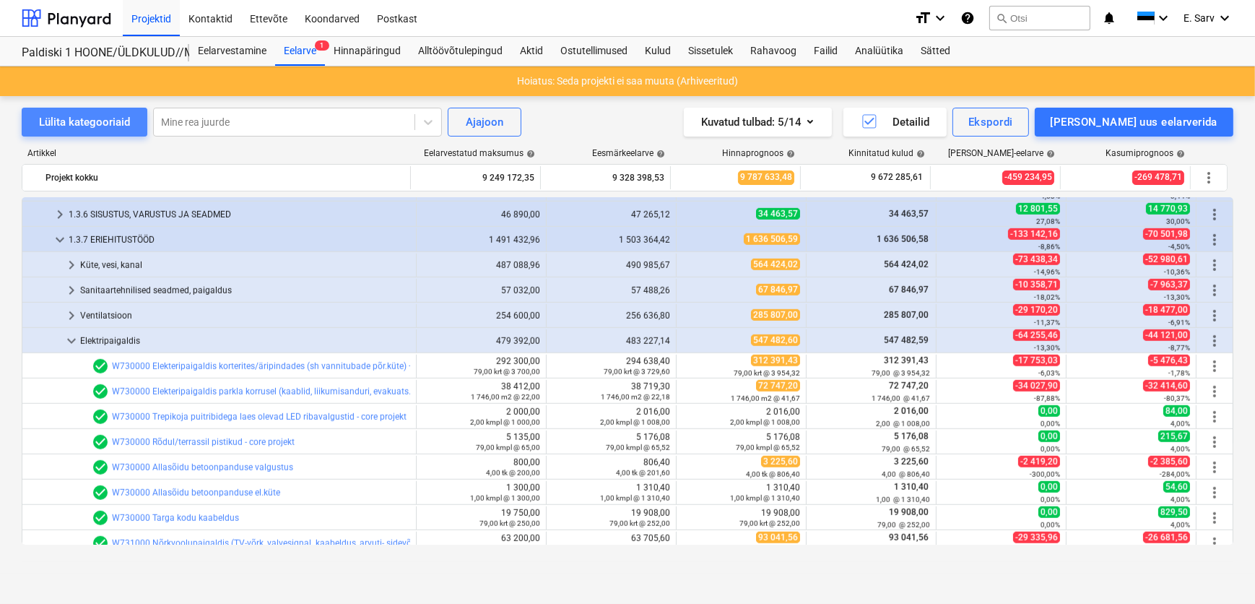
click at [100, 121] on div "Lülita kategooriaid" at bounding box center [84, 122] width 91 height 19
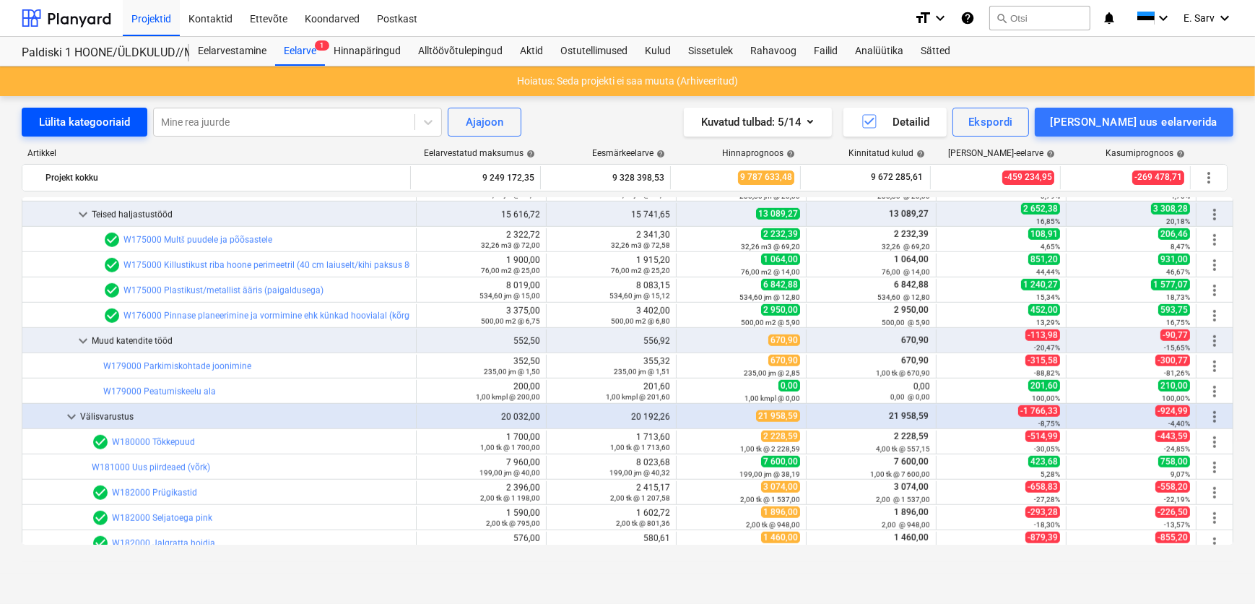
click at [100, 121] on div "Lülita kategooriaid" at bounding box center [84, 122] width 91 height 19
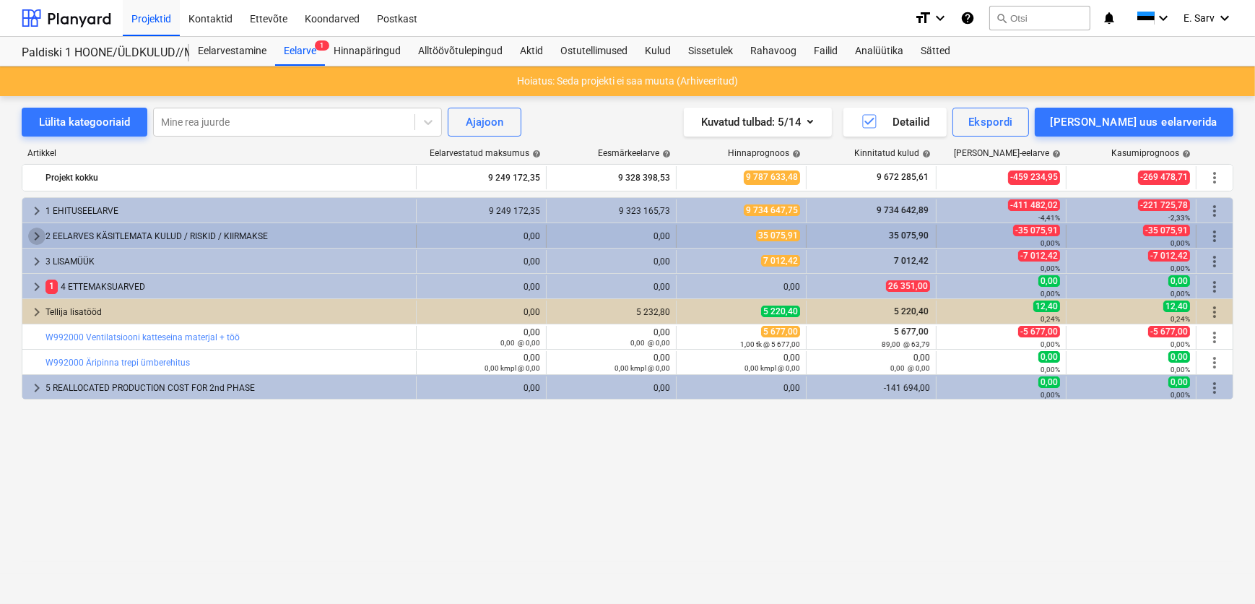
click at [40, 237] on span "keyboard_arrow_right" at bounding box center [36, 235] width 17 height 17
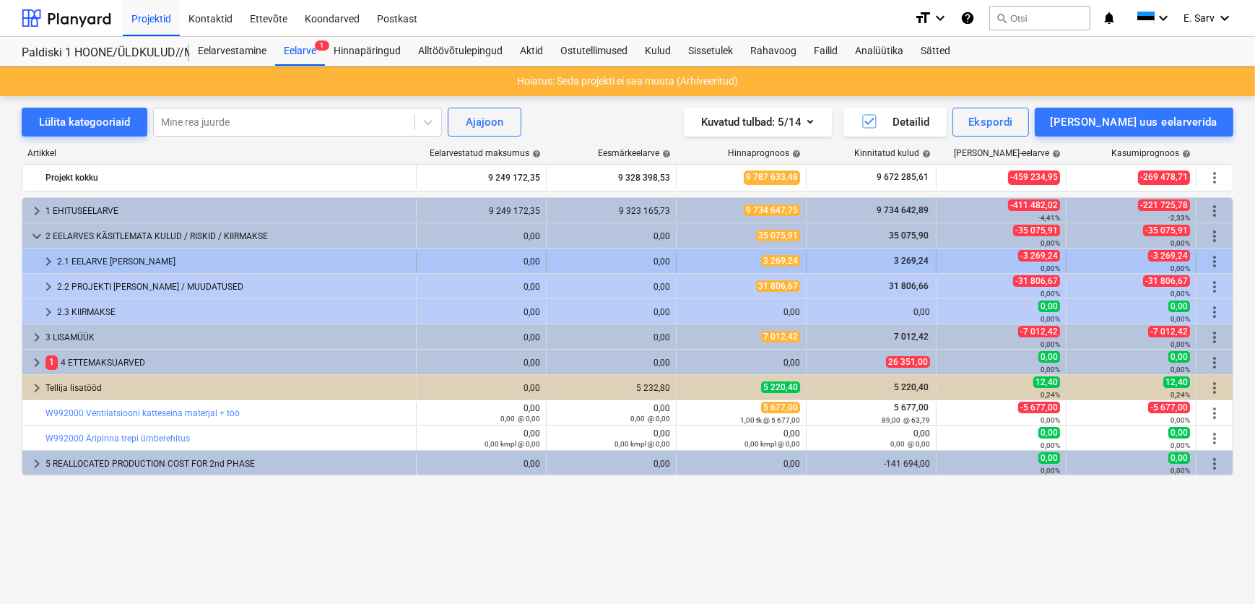
click at [55, 260] on span "keyboard_arrow_right" at bounding box center [48, 261] width 17 height 17
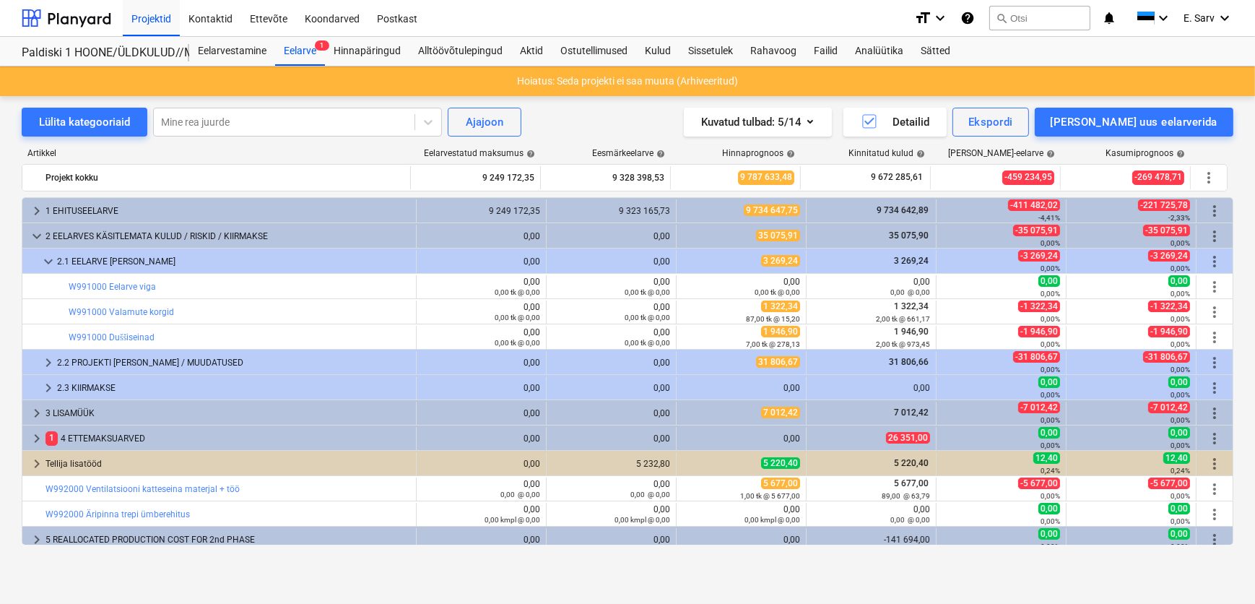
click at [55, 260] on span "keyboard_arrow_down" at bounding box center [48, 261] width 17 height 17
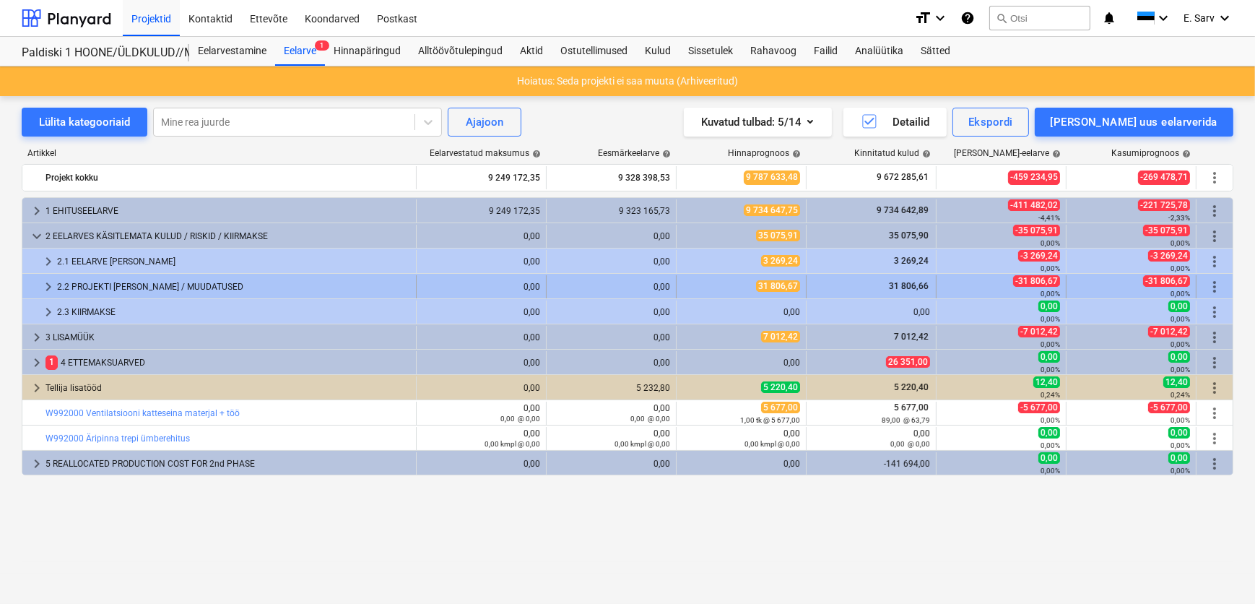
click at [59, 282] on div "2.2 PROJEKTI [PERSON_NAME] / MUUDATUSED" at bounding box center [233, 286] width 353 height 23
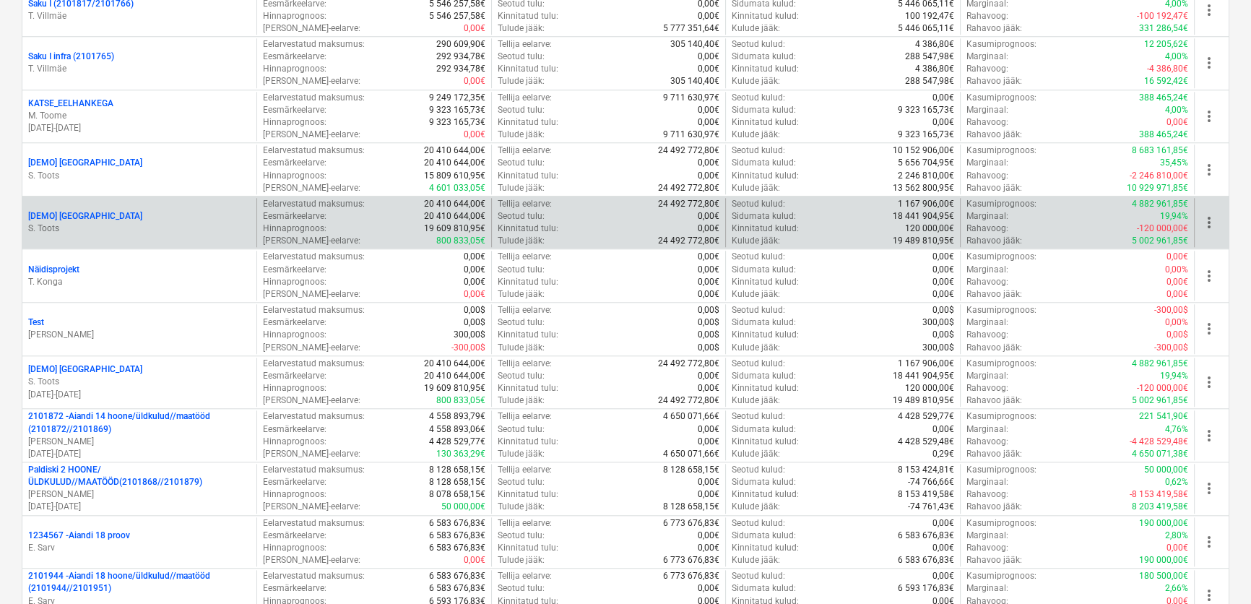
scroll to position [1772, 0]
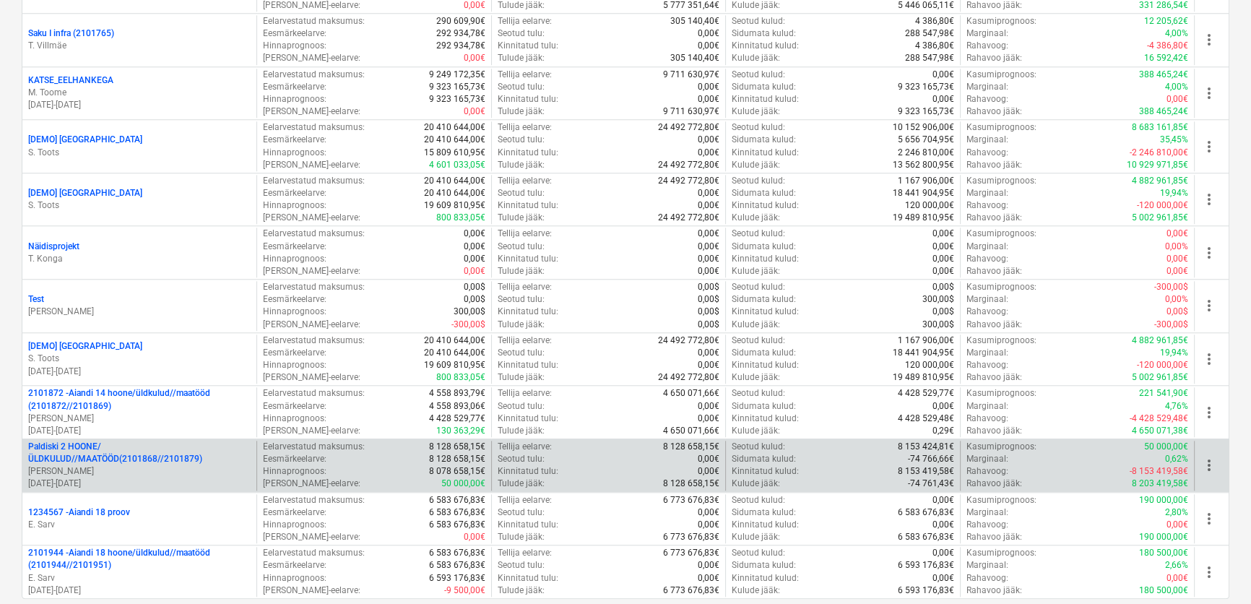
click at [107, 456] on p "Paldiski 2 HOONE/ÜLDKULUD//MAATÖÖD(2101868//2101879)" at bounding box center [139, 452] width 222 height 25
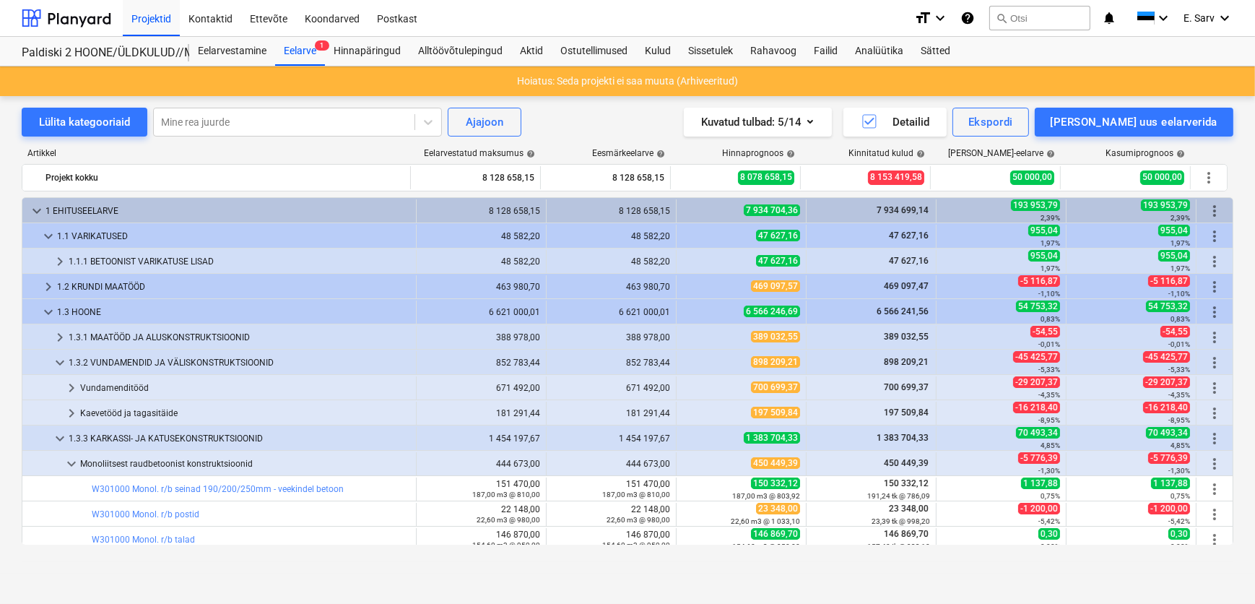
scroll to position [361, 0]
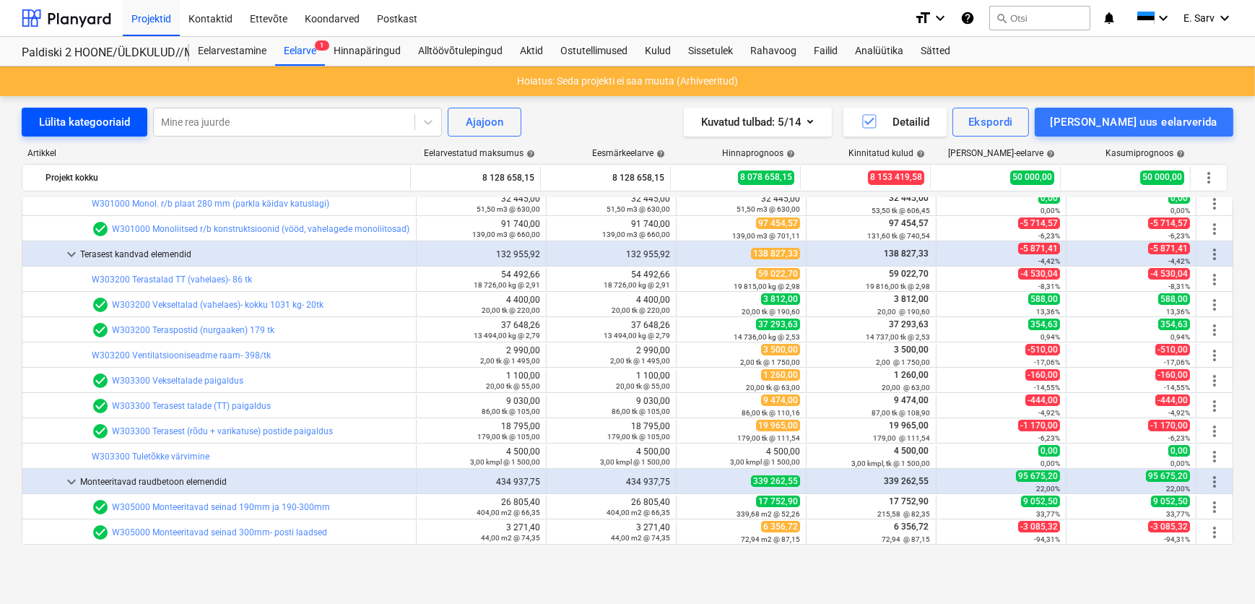
click at [83, 118] on div "Lülita kategooriaid" at bounding box center [84, 122] width 91 height 19
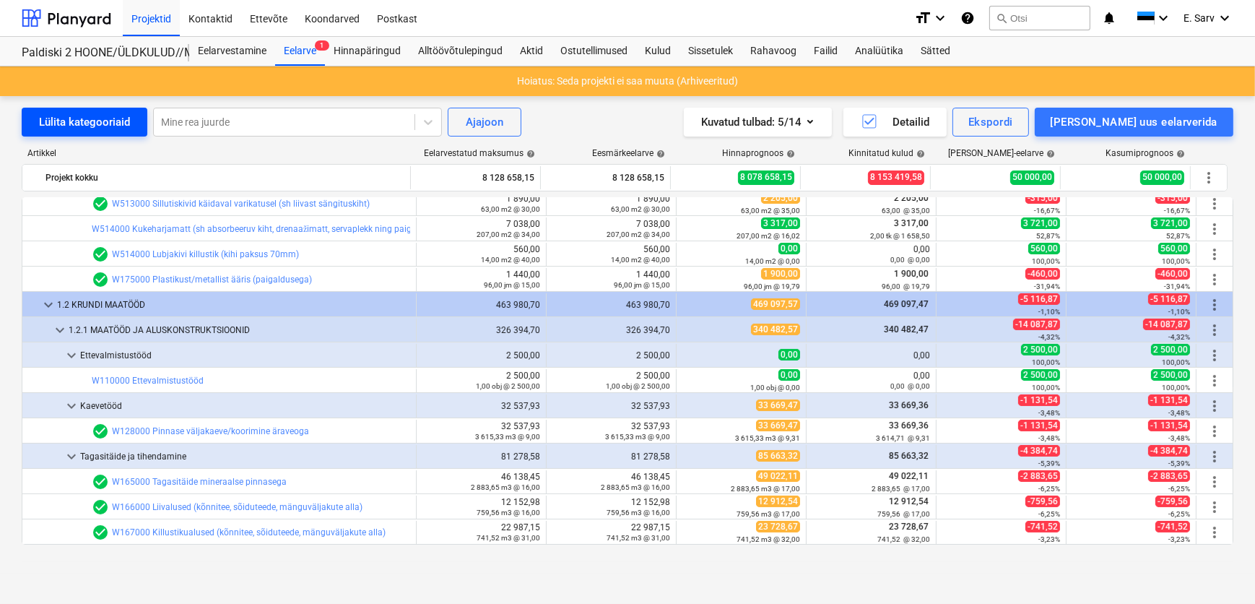
click at [84, 120] on div "Lülita kategooriaid" at bounding box center [84, 122] width 91 height 19
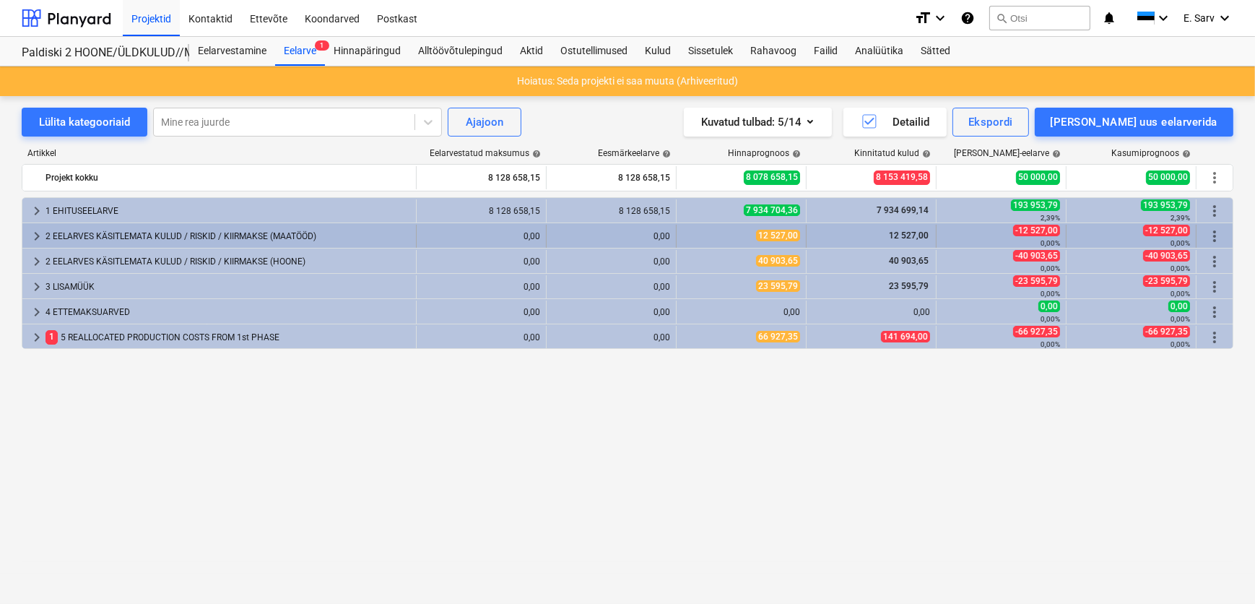
click at [78, 232] on div "2 EELARVES KÄSITLEMATA KULUD / RISKID / KIIRMAKSE (MAATÖÖD)" at bounding box center [227, 236] width 365 height 23
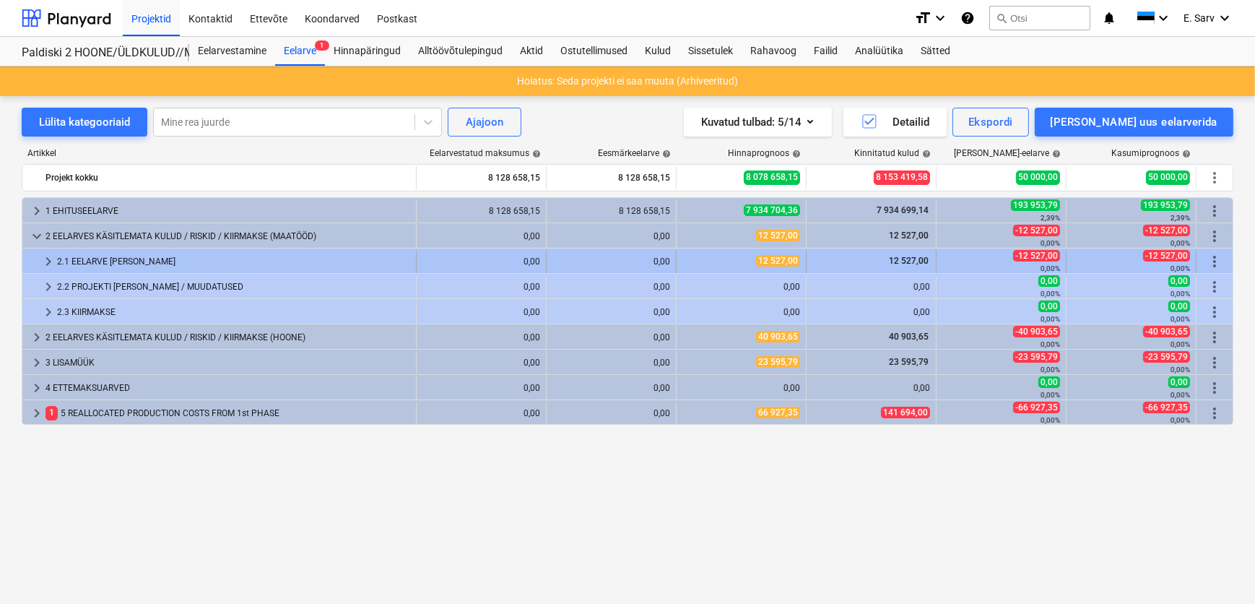
click at [81, 256] on div "2.1 EELARVE [PERSON_NAME]" at bounding box center [233, 261] width 353 height 23
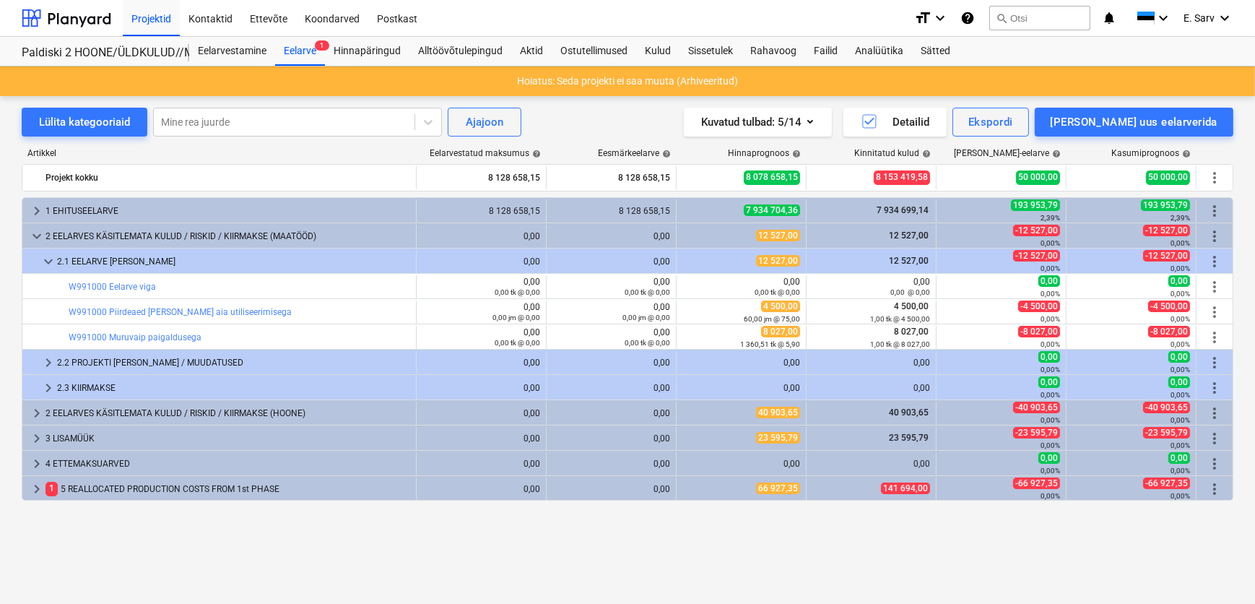
click at [81, 256] on div "2.1 EELARVE [PERSON_NAME]" at bounding box center [233, 261] width 353 height 23
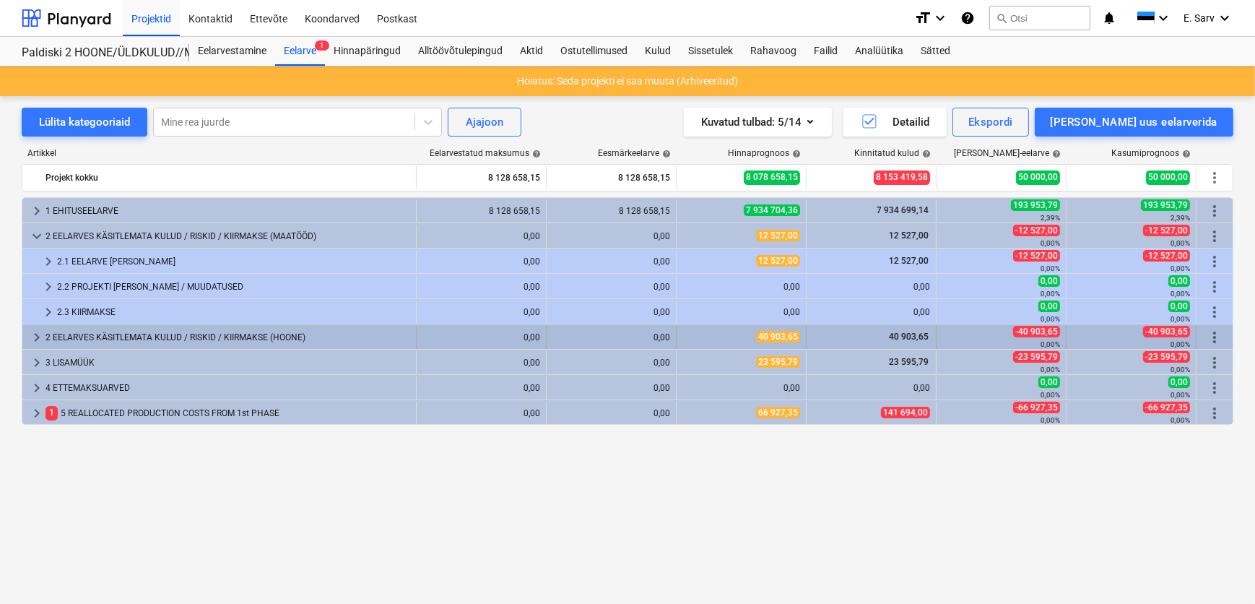
click at [79, 331] on div "2 EELARVES KÄSITLEMATA KULUD / RISKID / KIIRMAKSE (HOONE)" at bounding box center [227, 337] width 365 height 23
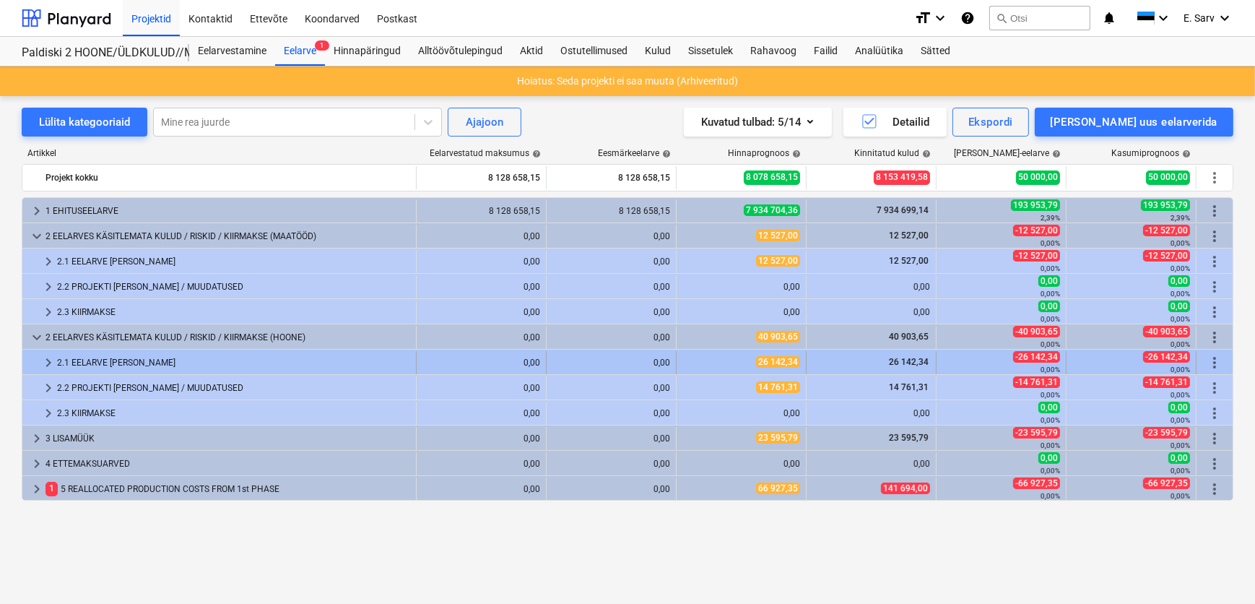
click at [87, 357] on div "2.1 EELARVE [PERSON_NAME]" at bounding box center [233, 362] width 353 height 23
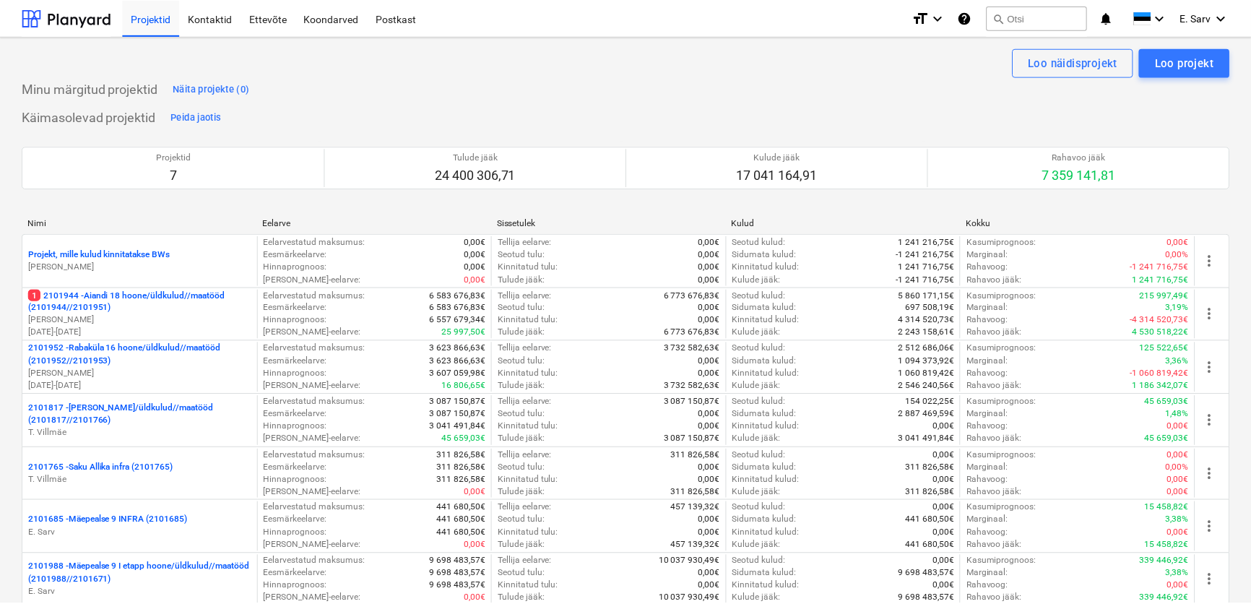
scroll to position [1772, 0]
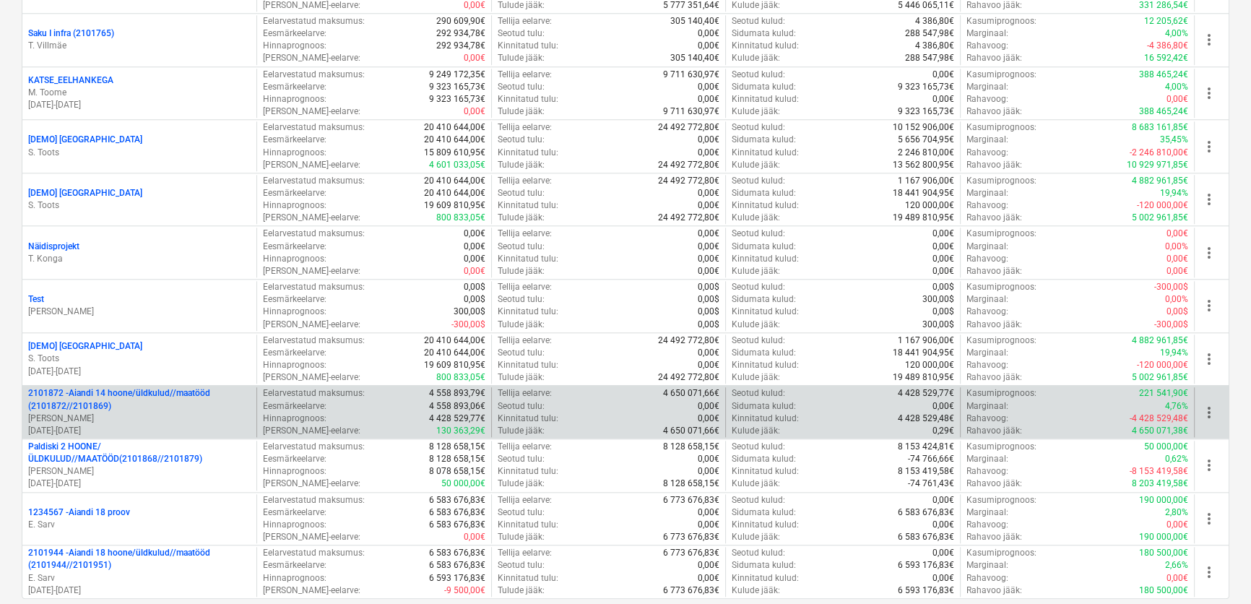
click at [94, 401] on p "2101872 - Aiandi 14 hoone/üldkulud//maatööd (2101872//2101869)" at bounding box center [139, 399] width 222 height 25
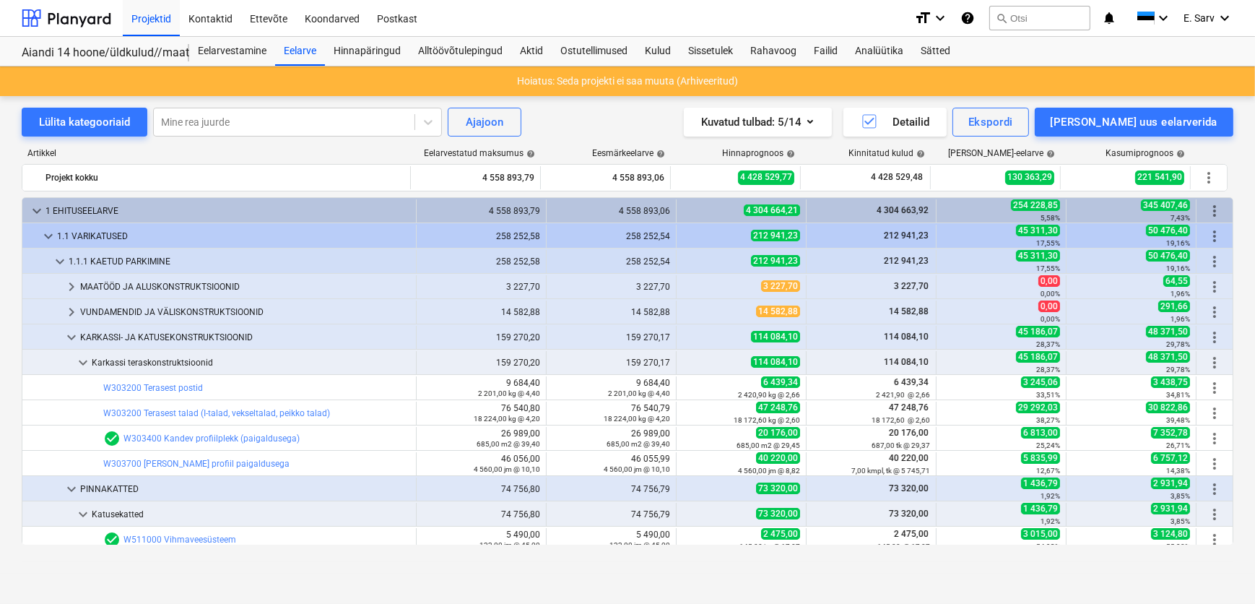
scroll to position [217, 0]
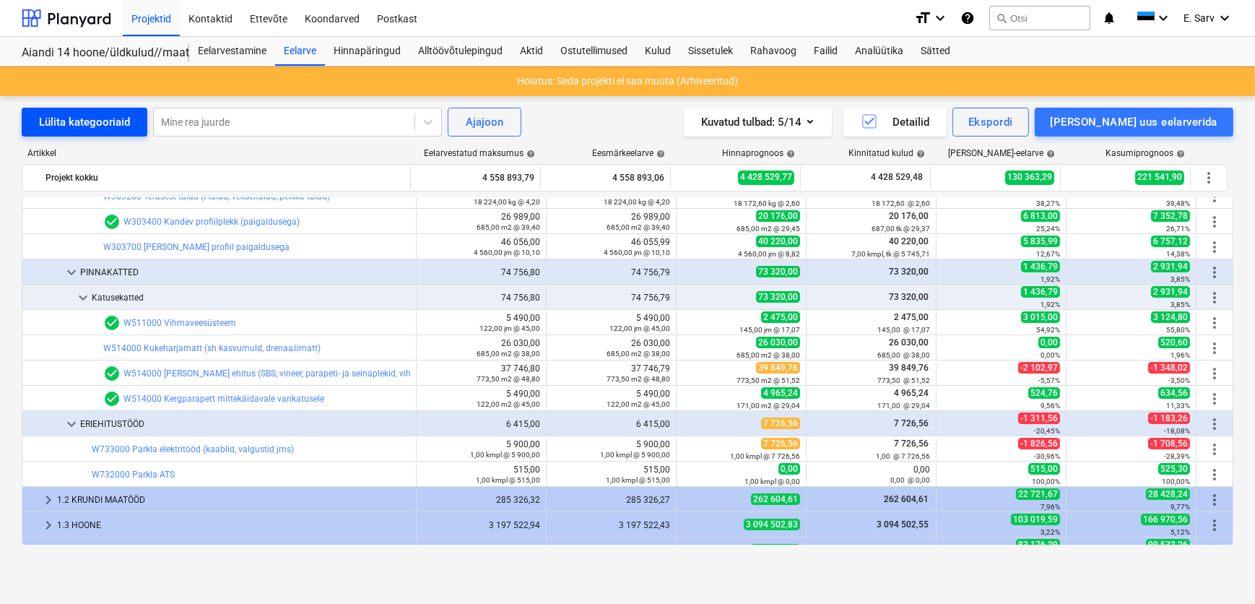
click at [94, 123] on div "Lülita kategooriaid" at bounding box center [84, 122] width 91 height 19
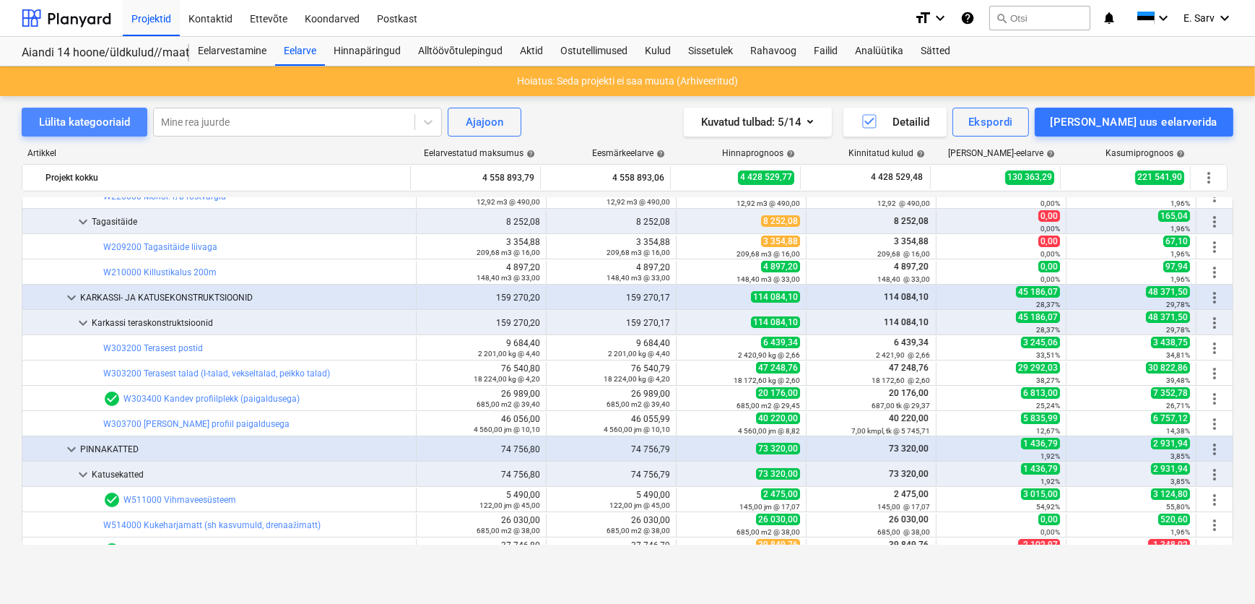
click at [94, 123] on div "Lülita kategooriaid" at bounding box center [84, 122] width 91 height 19
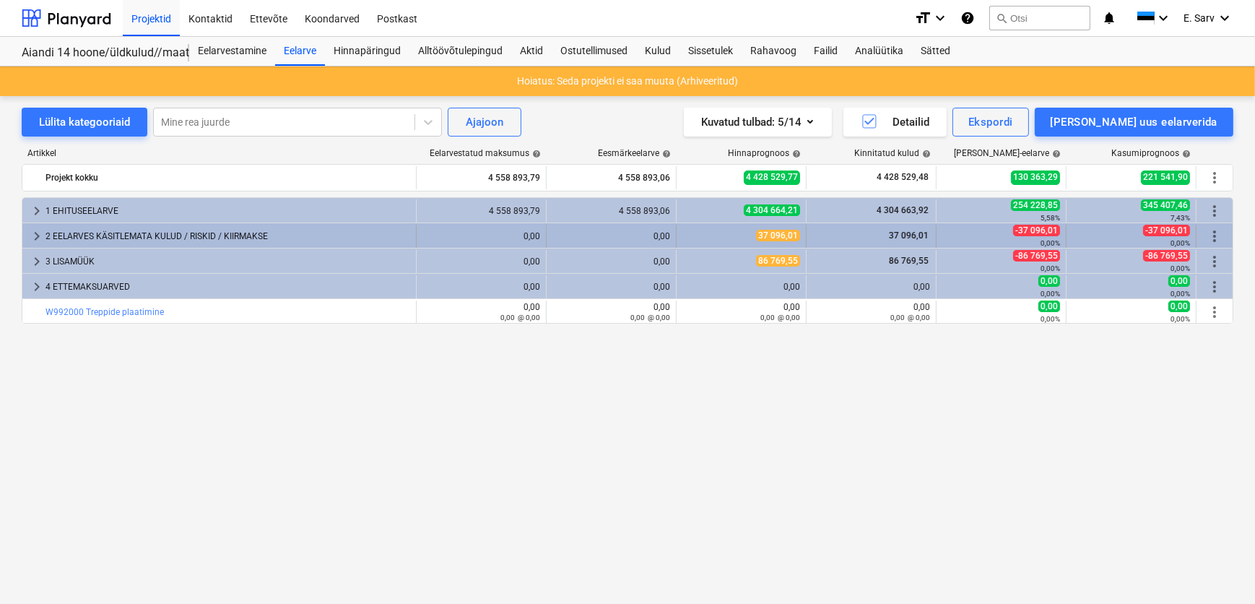
click at [64, 238] on div "2 EELARVES KÄSITLEMATA KULUD / RISKID / KIIRMAKSE" at bounding box center [227, 236] width 365 height 23
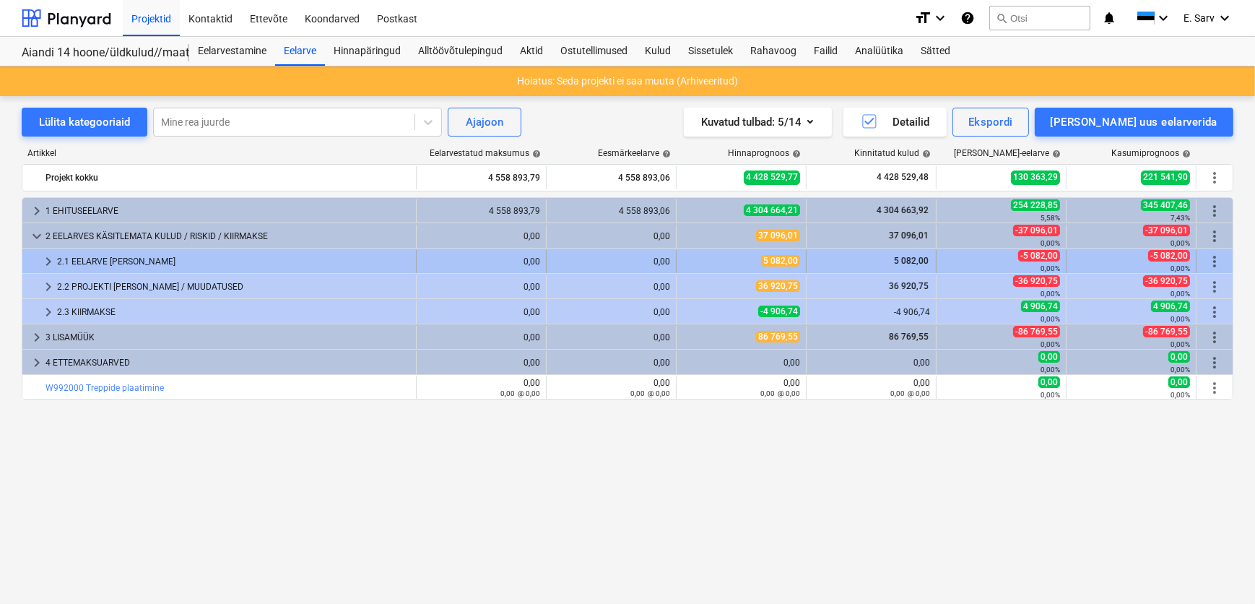
click at [69, 261] on div "2.1 EELARVE [PERSON_NAME]" at bounding box center [233, 261] width 353 height 23
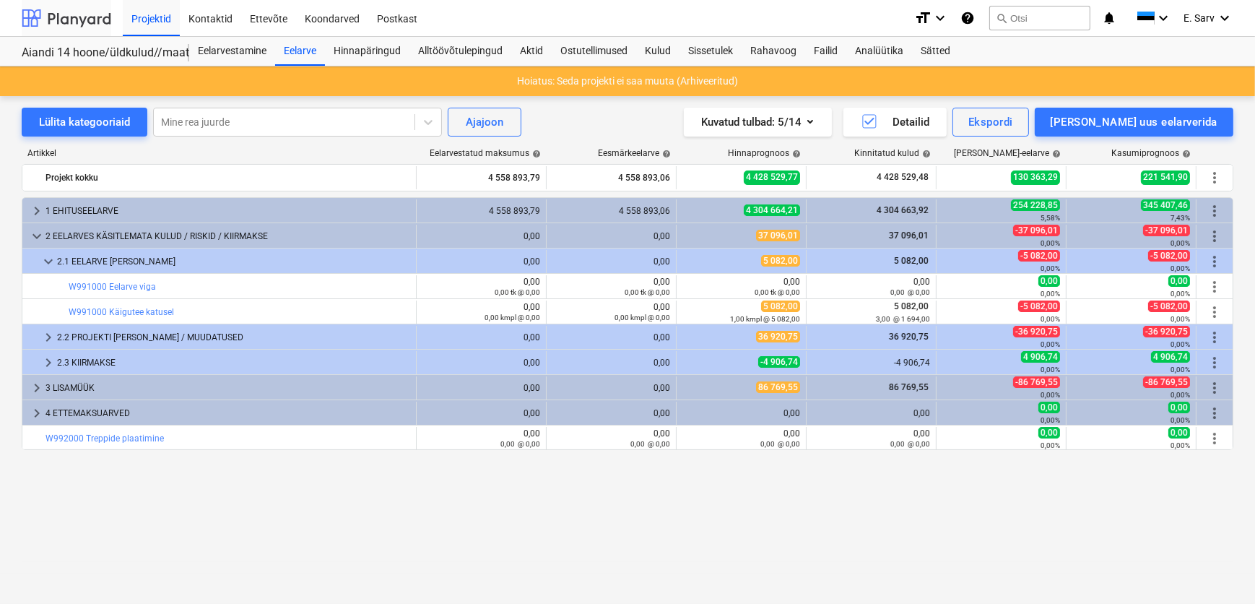
click at [57, 23] on div at bounding box center [67, 18] width 90 height 36
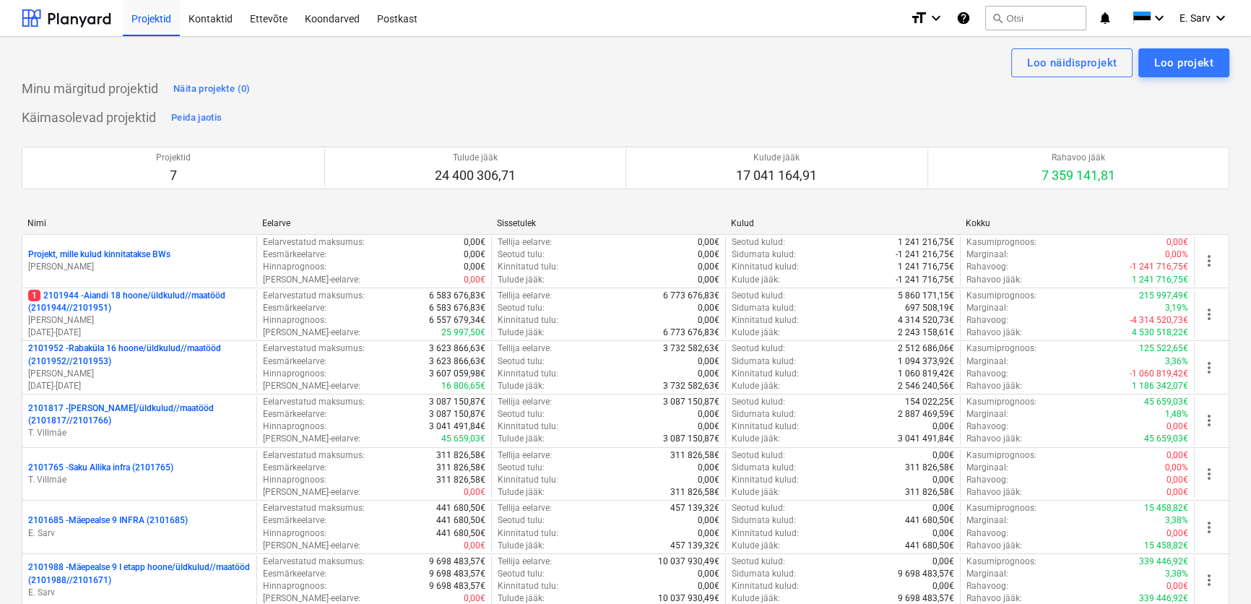
click at [284, 94] on div "Minu märgitud projektid Näita projekte (0)" at bounding box center [625, 88] width 1207 height 23
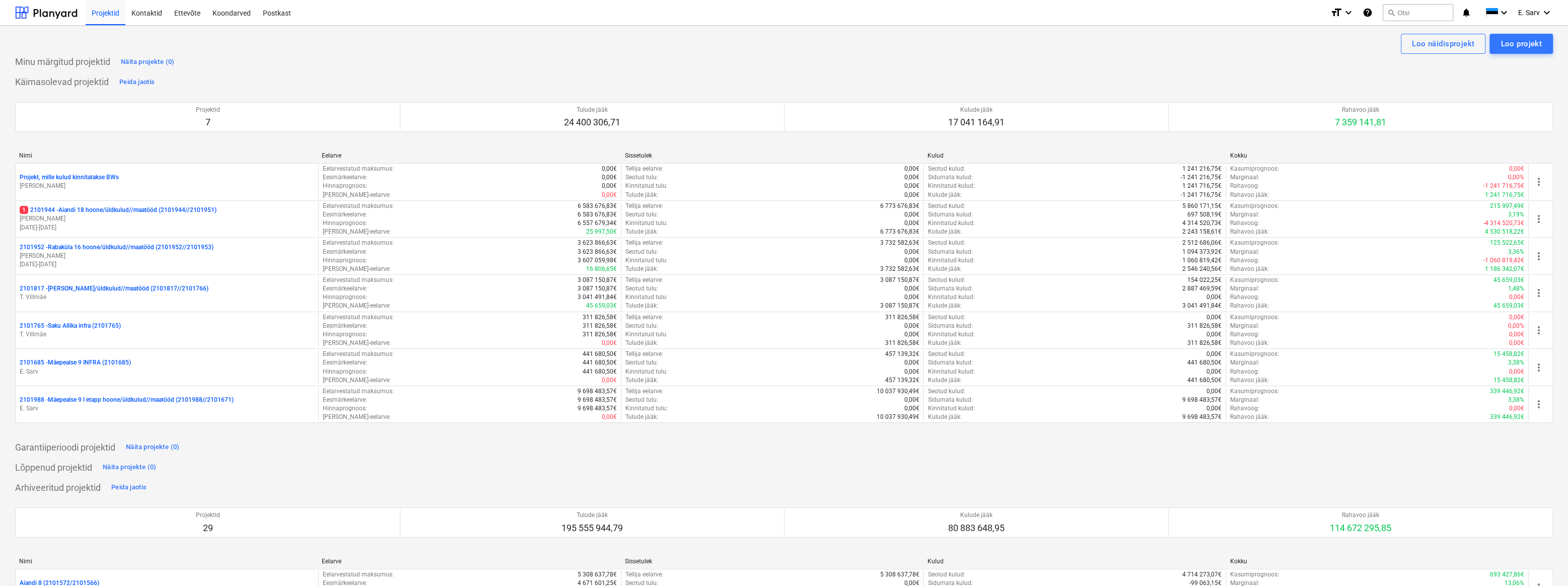
click at [555, 472] on div "Lõppenud projektid Näita projekte (0)" at bounding box center [784, 467] width 1538 height 16
